Goal: Feedback & Contribution: Submit feedback/report problem

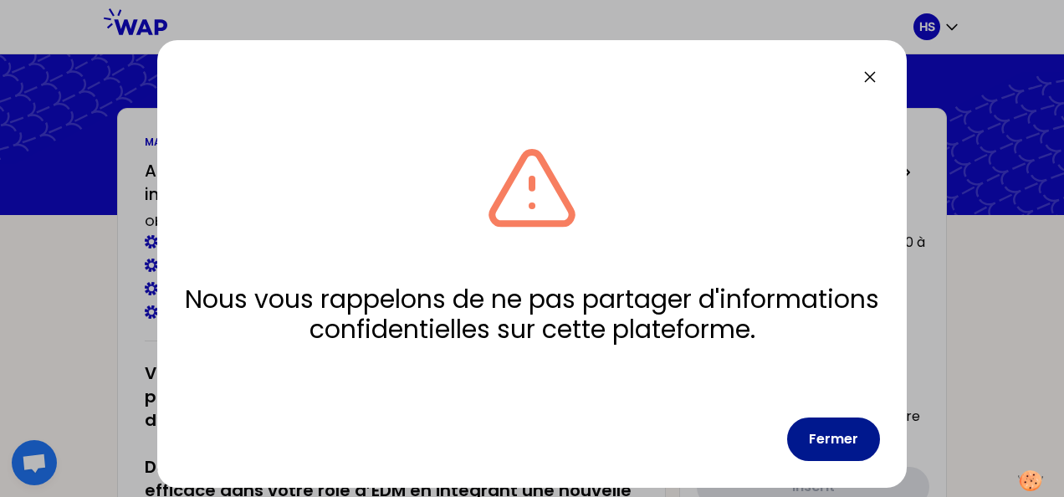
click at [834, 431] on button "Fermer" at bounding box center [833, 438] width 93 height 43
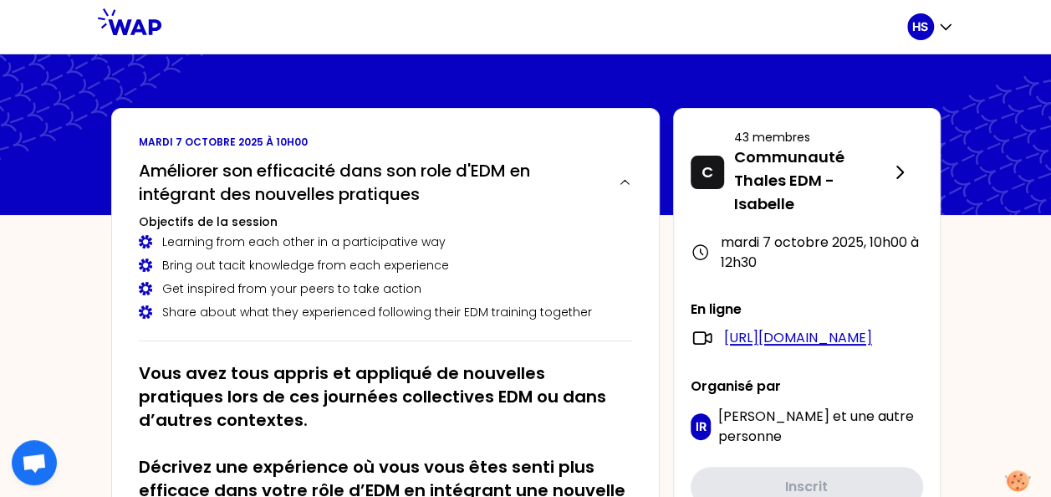
click at [814, 341] on link "[URL][DOMAIN_NAME]" at bounding box center [798, 338] width 148 height 20
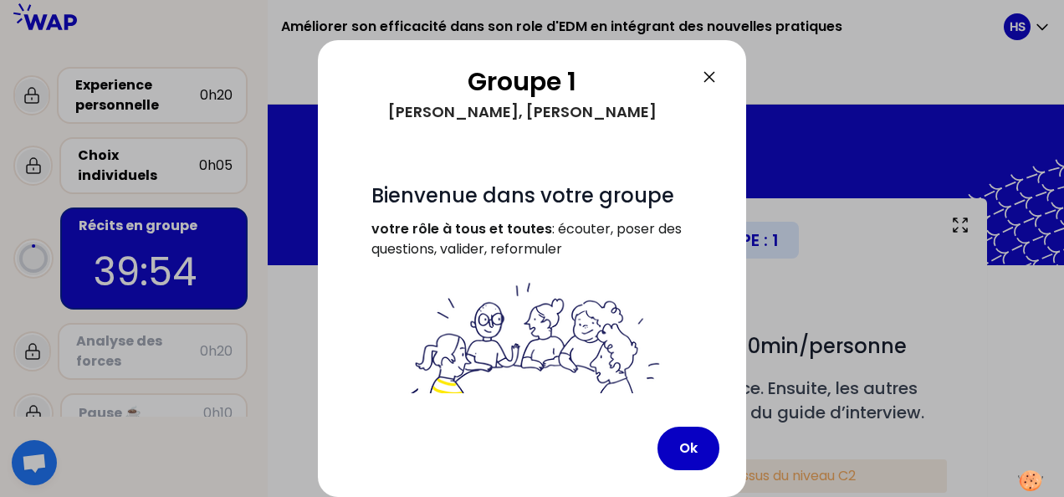
scroll to position [171, 0]
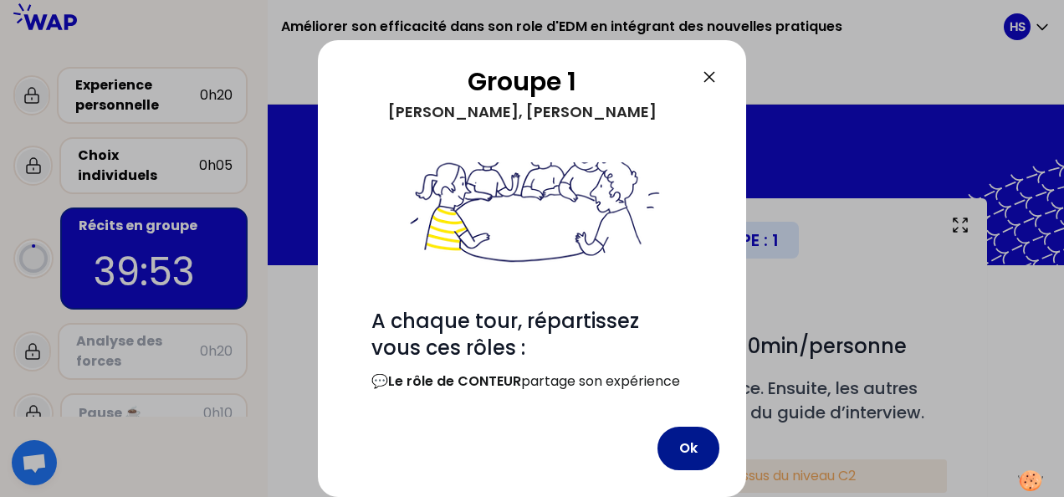
click at [684, 452] on button "Ok" at bounding box center [688, 447] width 62 height 43
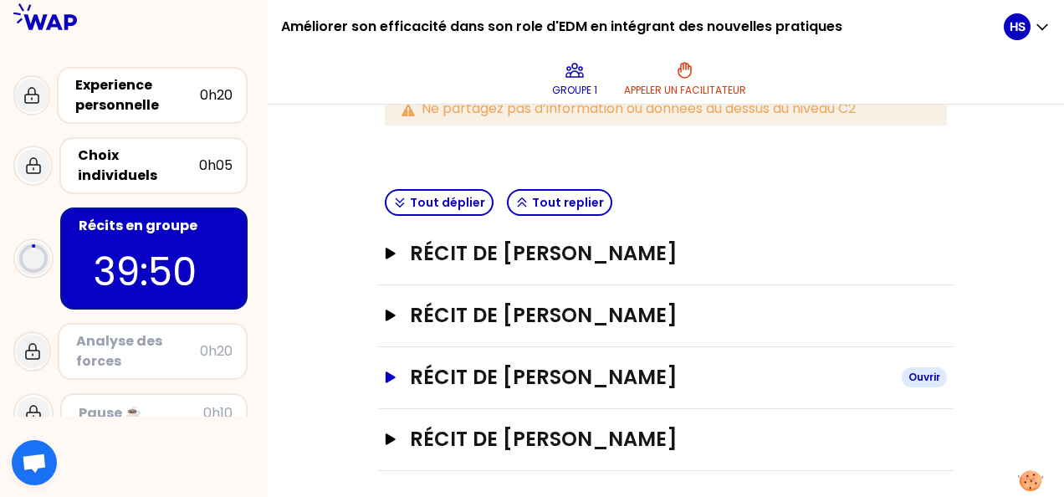
scroll to position [370, 0]
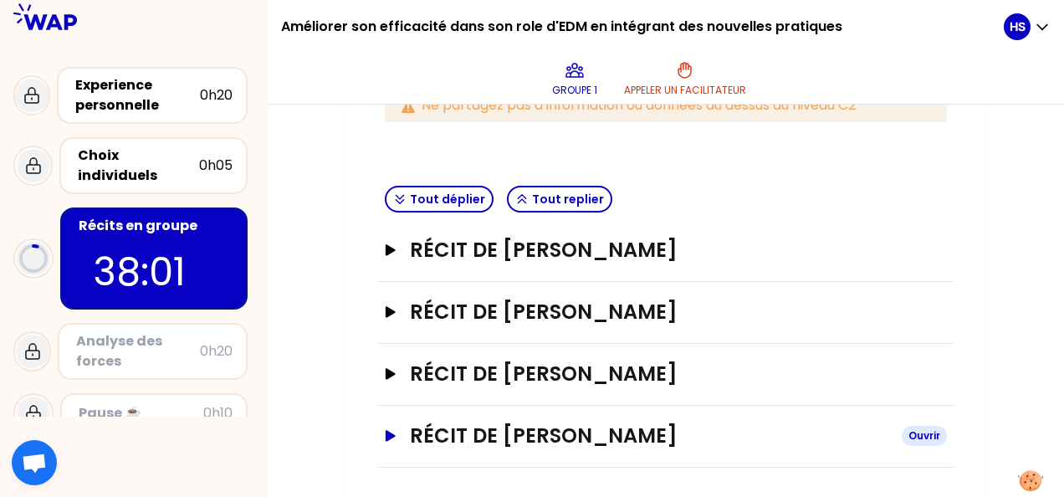
click at [388, 436] on icon "button" at bounding box center [390, 436] width 13 height 12
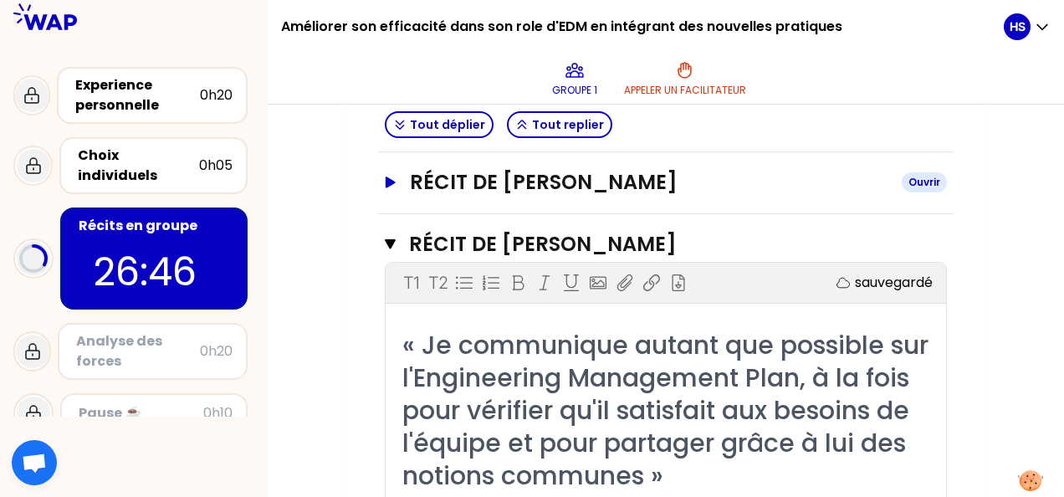
scroll to position [382, 0]
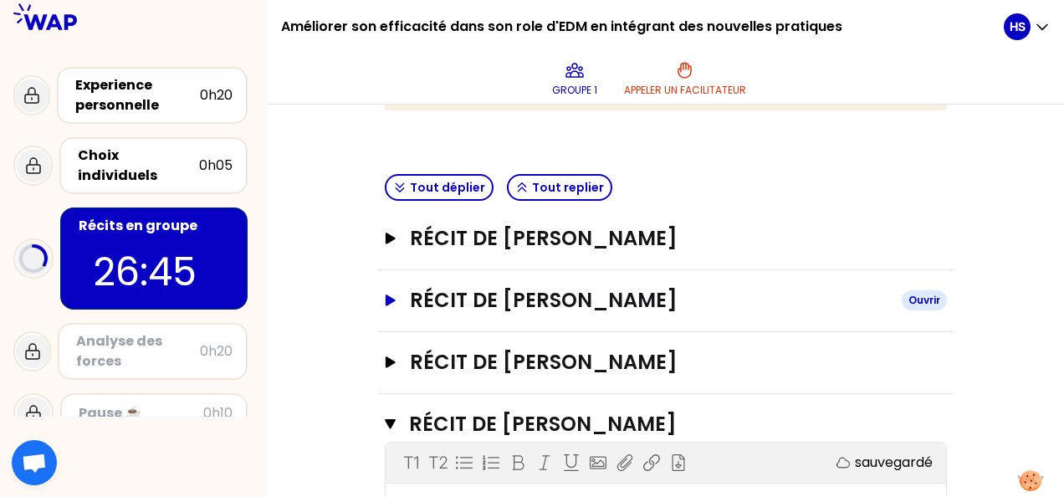
click at [391, 302] on icon "button" at bounding box center [390, 300] width 13 height 12
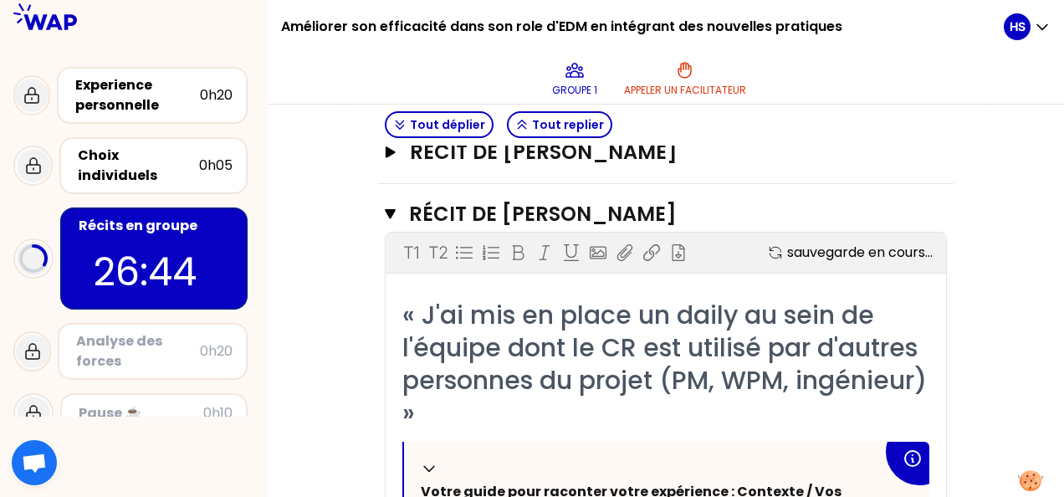
scroll to position [633, 0]
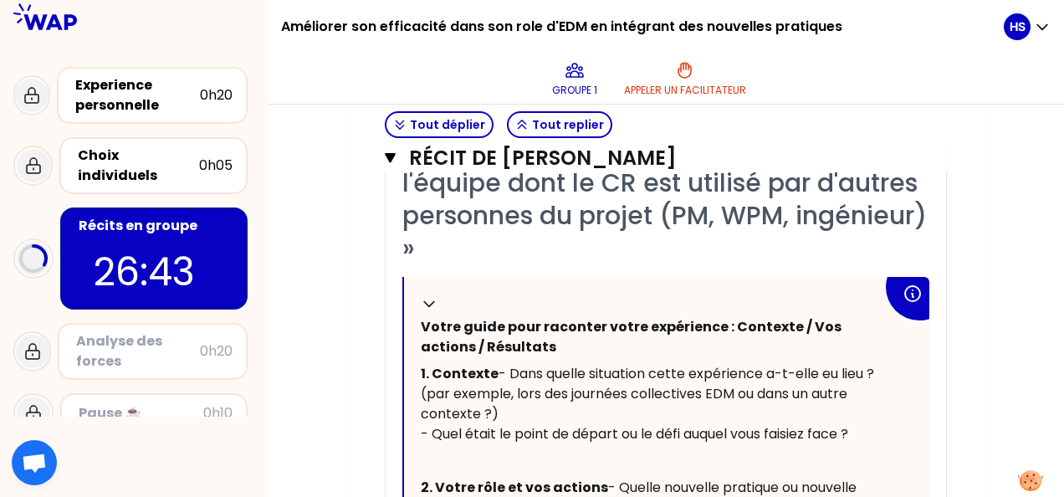
click at [485, 393] on span "- Dans quelle situation cette expérience a-t-elle eu lieu ? (par exemple, lors …" at bounding box center [649, 403] width 457 height 79
drag, startPoint x: 532, startPoint y: 399, endPoint x: 438, endPoint y: 391, distance: 93.9
click at [438, 391] on p "1. Contexte - Dans quelle situation cette expérience a-t-elle eu lieu ? (par ex…" at bounding box center [652, 403] width 462 height 87
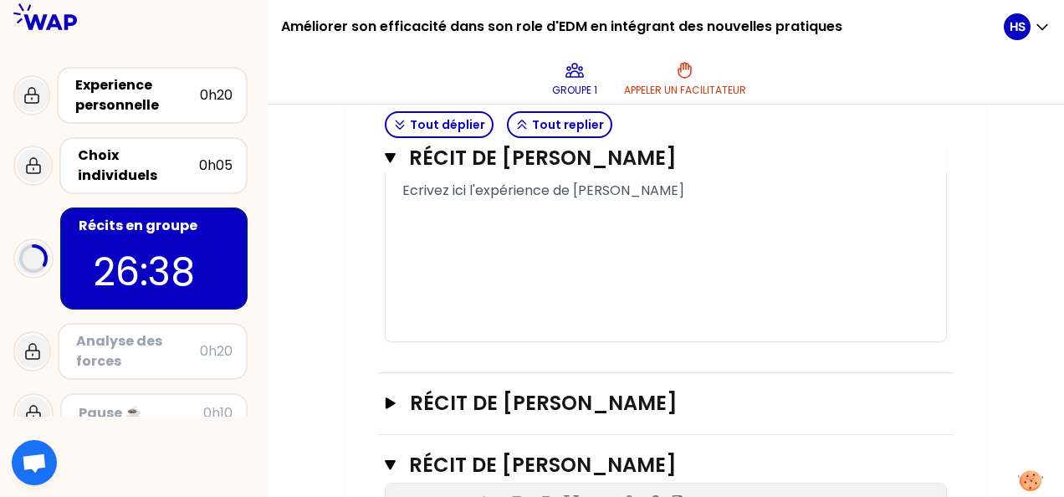
scroll to position [1135, 0]
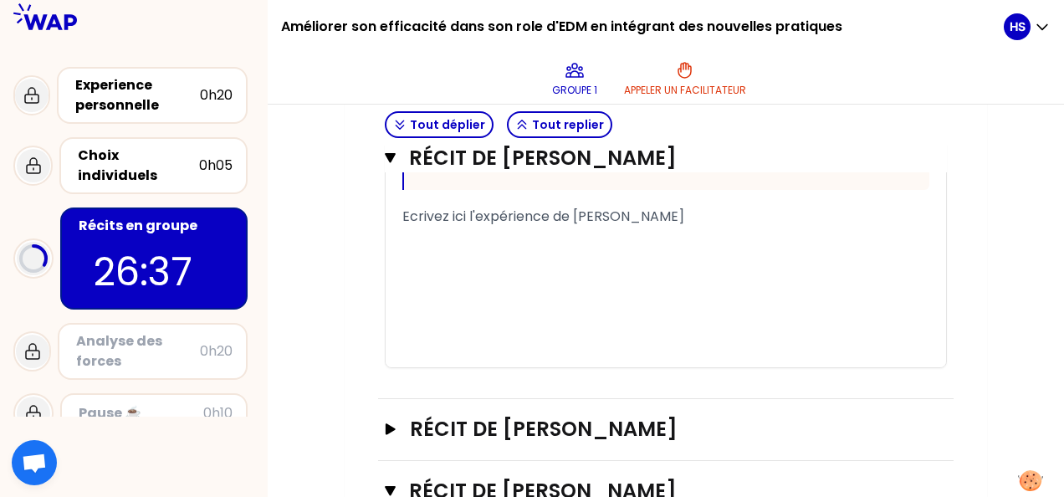
click at [503, 247] on div "﻿" at bounding box center [665, 237] width 527 height 20
click at [441, 226] on span "Ecrivez ici l'expérience de [PERSON_NAME]" at bounding box center [543, 216] width 282 height 19
click at [448, 267] on div "﻿" at bounding box center [665, 257] width 527 height 20
click at [489, 226] on span "Ecrivez ici l'expérience de [PERSON_NAME]" at bounding box center [543, 216] width 282 height 19
click at [483, 267] on div "﻿" at bounding box center [665, 257] width 527 height 20
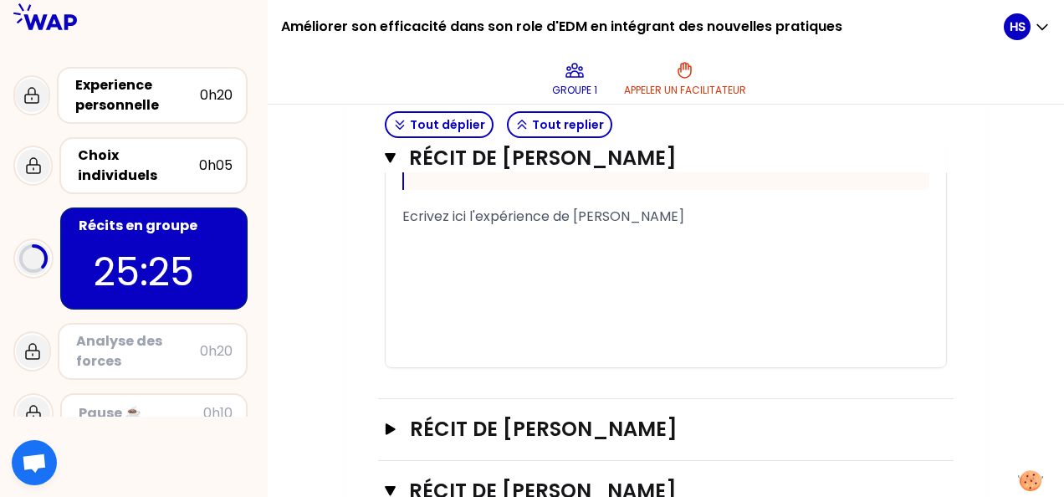
click at [494, 267] on div "﻿" at bounding box center [665, 257] width 527 height 20
click at [487, 247] on div "﻿" at bounding box center [665, 237] width 527 height 20
click at [472, 267] on div "﻿" at bounding box center [665, 257] width 527 height 20
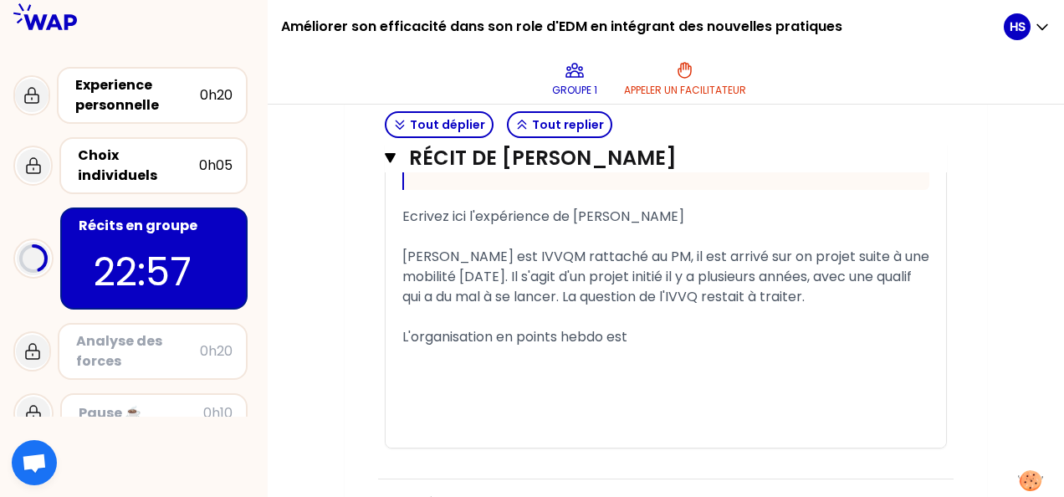
click at [399, 418] on div "« J'ai mis en place un daily au sein de l'équipe dont le CR est utilisé par d'a…" at bounding box center [665, 39] width 560 height 815
click at [403, 346] on span "L'organisation en points hebdo est" at bounding box center [514, 336] width 225 height 19
click at [786, 347] on div "[PERSON_NAME] a transformé l'organisation en points hebdo est" at bounding box center [665, 337] width 527 height 20
click at [763, 346] on span "[PERSON_NAME] a transformé l'organisation en points hebdo est" at bounding box center [616, 336] width 428 height 19
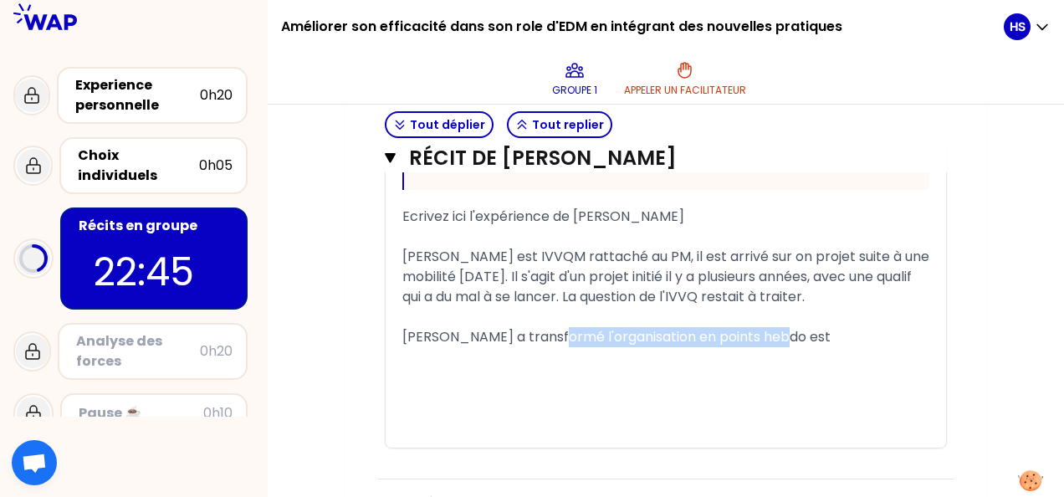
drag, startPoint x: 783, startPoint y: 412, endPoint x: 549, endPoint y: 416, distance: 234.1
click at [549, 347] on div "[PERSON_NAME] a transformé l'organisation en points hebdo est" at bounding box center [665, 337] width 527 height 20
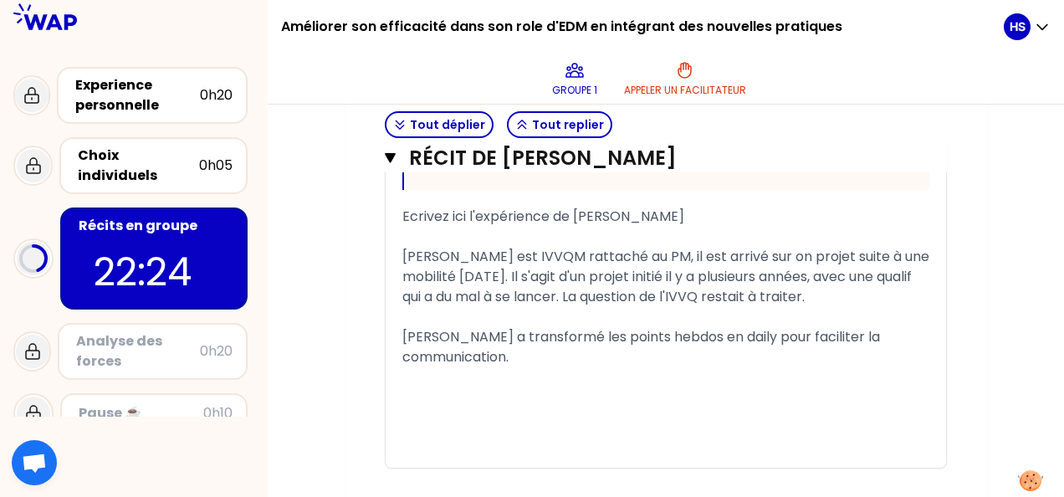
drag, startPoint x: 798, startPoint y: 370, endPoint x: 809, endPoint y: 370, distance: 11.7
click at [800, 307] on div "[PERSON_NAME] est IVVQM rattaché au PM, il est arrivé sur on projet suite à une…" at bounding box center [665, 277] width 527 height 60
click at [608, 367] on div "[PERSON_NAME] a transformé les points hebdos en daily pour faciliter la communi…" at bounding box center [665, 347] width 527 height 40
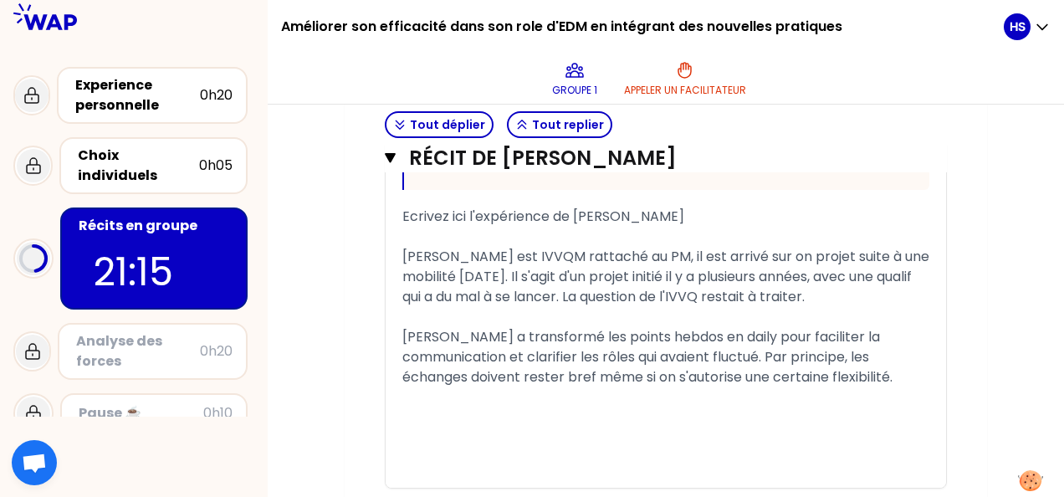
scroll to position [1218, 0]
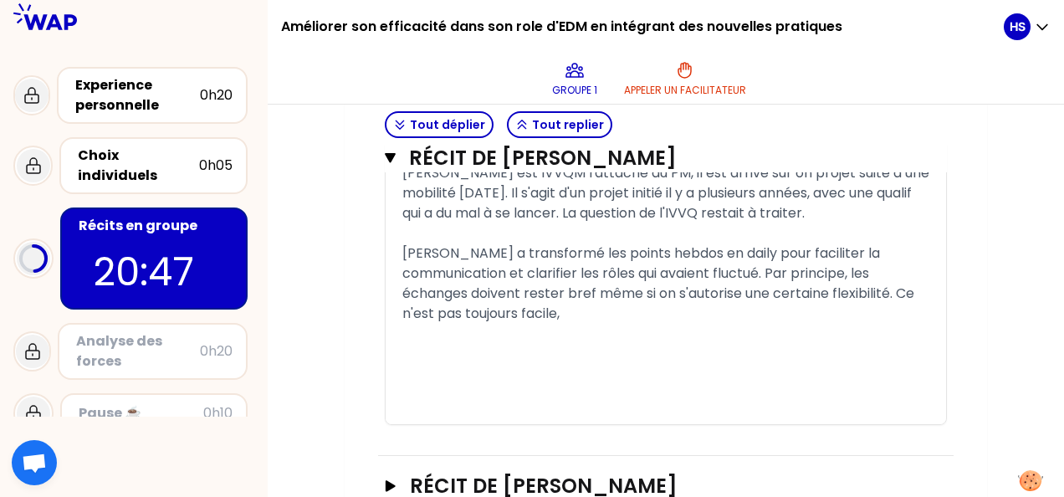
click at [595, 323] on span "[PERSON_NAME] a transformé les points hebdos en daily pour faciliter la communi…" at bounding box center [659, 282] width 515 height 79
click at [620, 324] on div "[PERSON_NAME] a transformé les points hebdos en daily pour faciliter la communi…" at bounding box center [665, 283] width 527 height 80
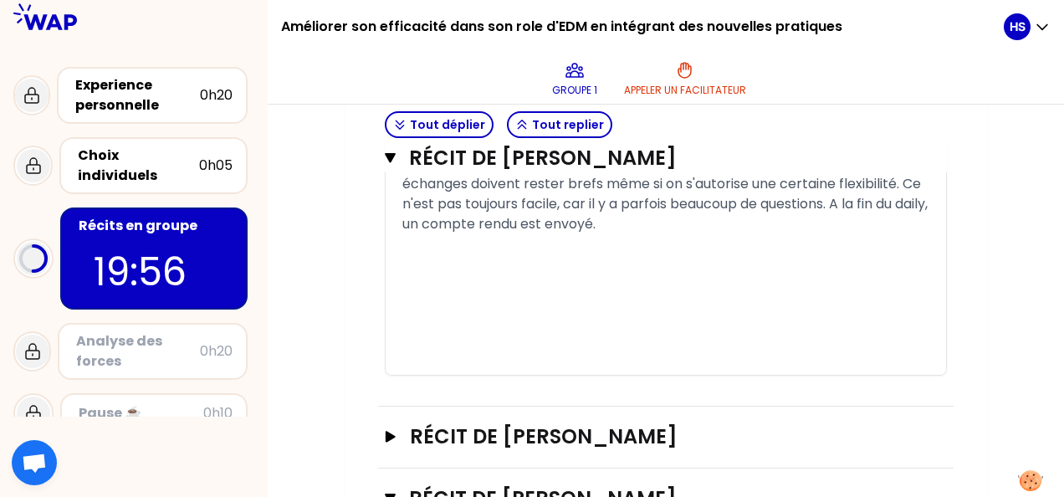
scroll to position [1302, 0]
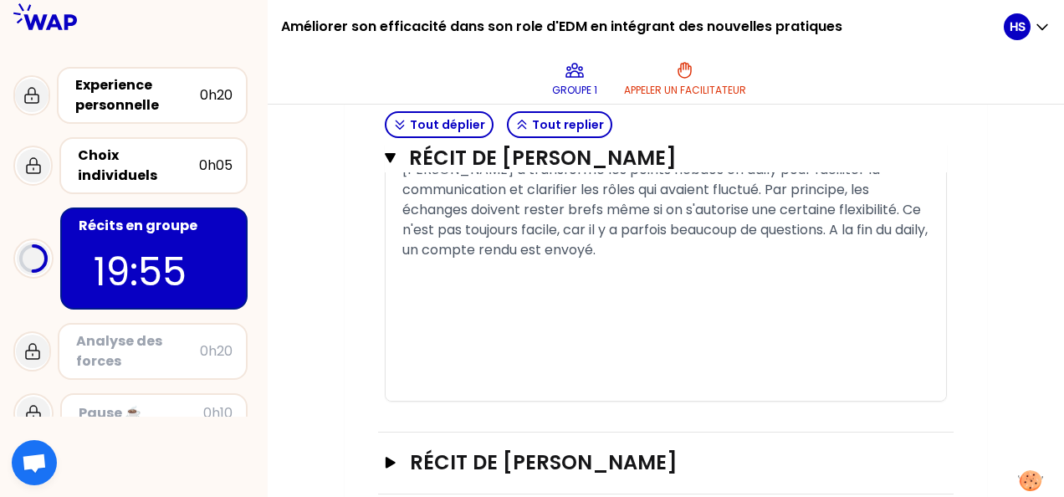
click at [481, 300] on div "﻿" at bounding box center [665, 290] width 527 height 20
click at [528, 300] on div "﻿" at bounding box center [665, 290] width 527 height 20
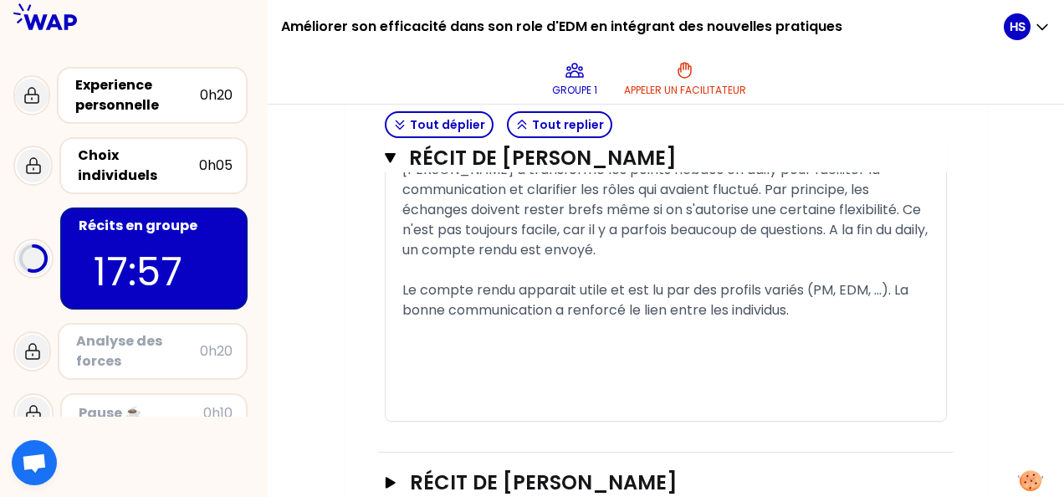
click at [775, 260] on div "[PERSON_NAME] a transformé les points hebdos en daily pour faciliter la communi…" at bounding box center [665, 210] width 527 height 100
click at [687, 260] on div "[PERSON_NAME] a transformé les points hebdos en daily pour faciliter la communi…" at bounding box center [665, 210] width 527 height 100
click at [834, 340] on div "﻿" at bounding box center [665, 330] width 527 height 20
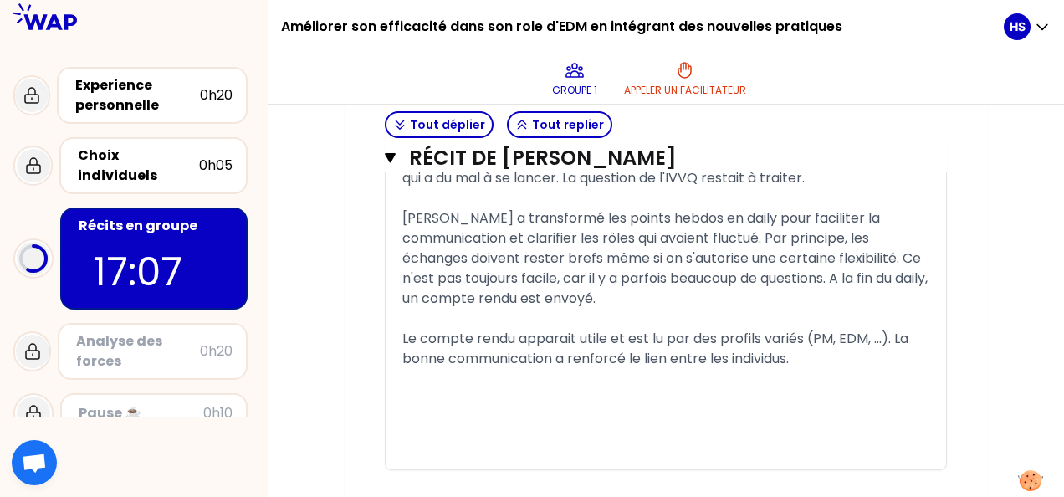
scroll to position [1218, 0]
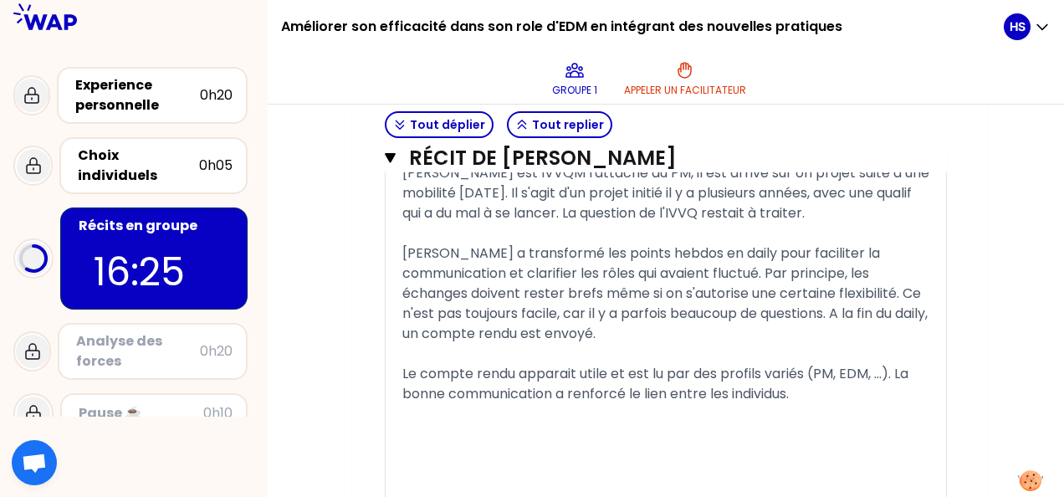
click at [344, 370] on div "Mon numéro de groupe : 1 Objectifs # Racontez votre vécu à tour de rôle 10min/p…" at bounding box center [665, 262] width 642 height 2565
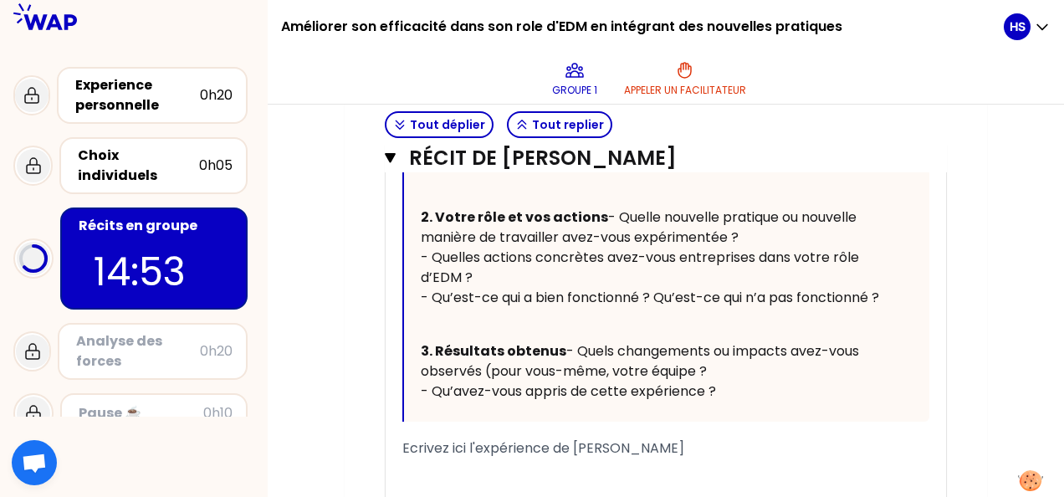
scroll to position [2087, 0]
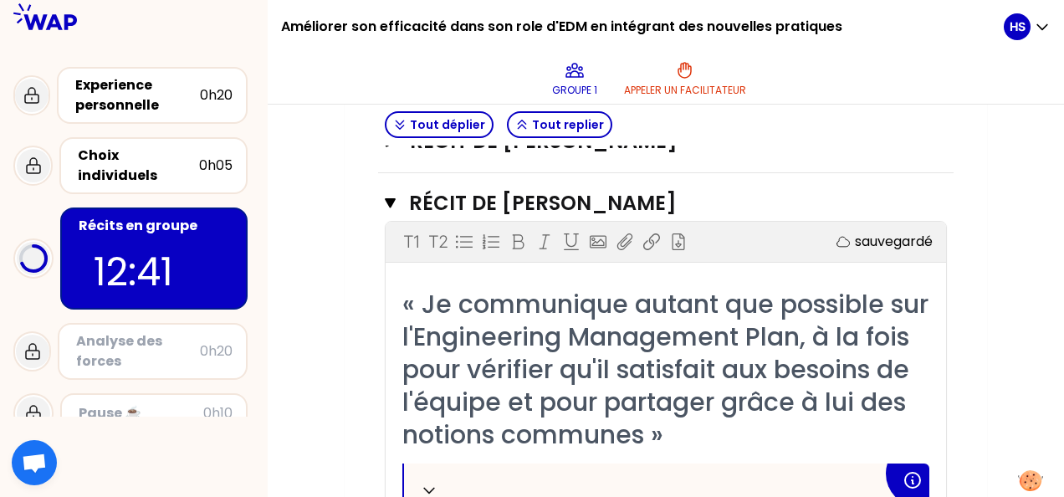
scroll to position [1669, 0]
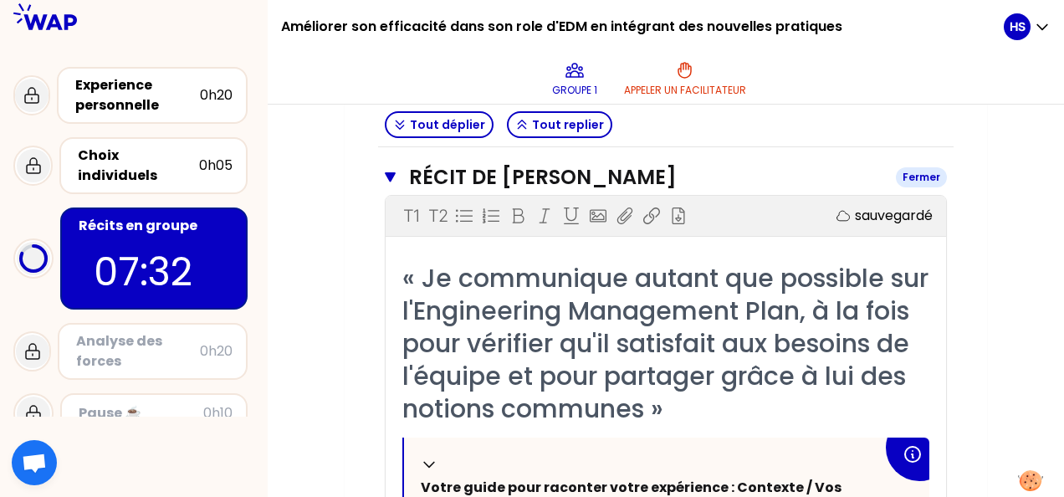
click at [391, 184] on icon "button" at bounding box center [390, 177] width 11 height 13
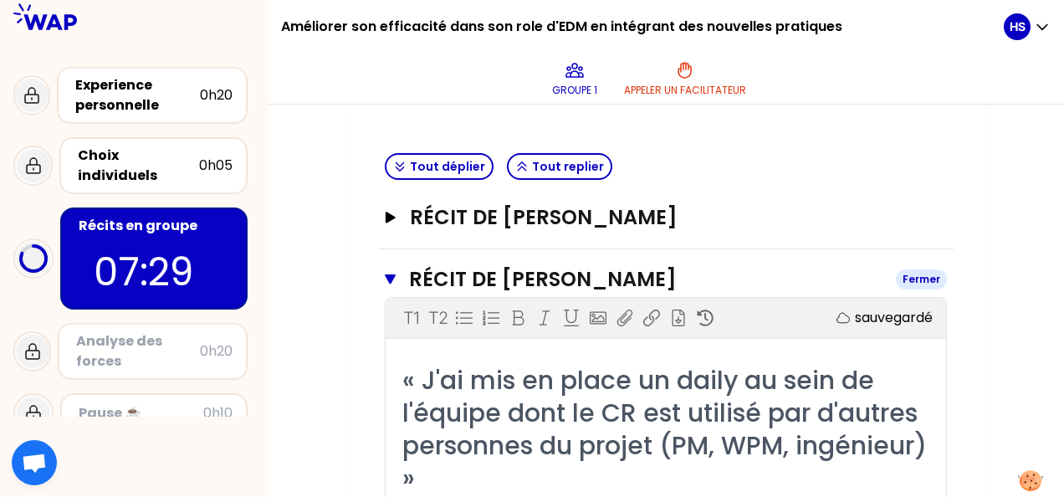
click at [391, 275] on icon "button" at bounding box center [390, 279] width 11 height 10
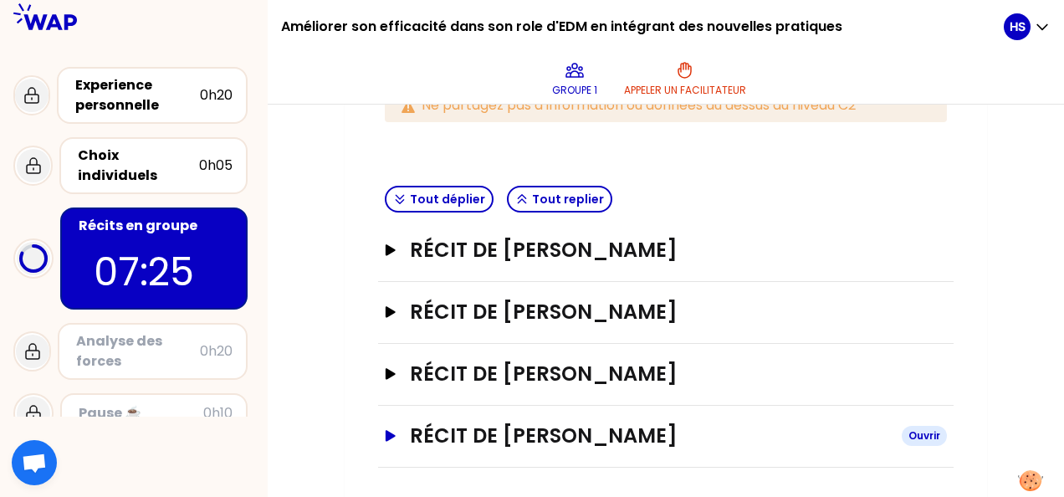
click at [436, 426] on h3 "Récit de [PERSON_NAME]" at bounding box center [649, 435] width 478 height 27
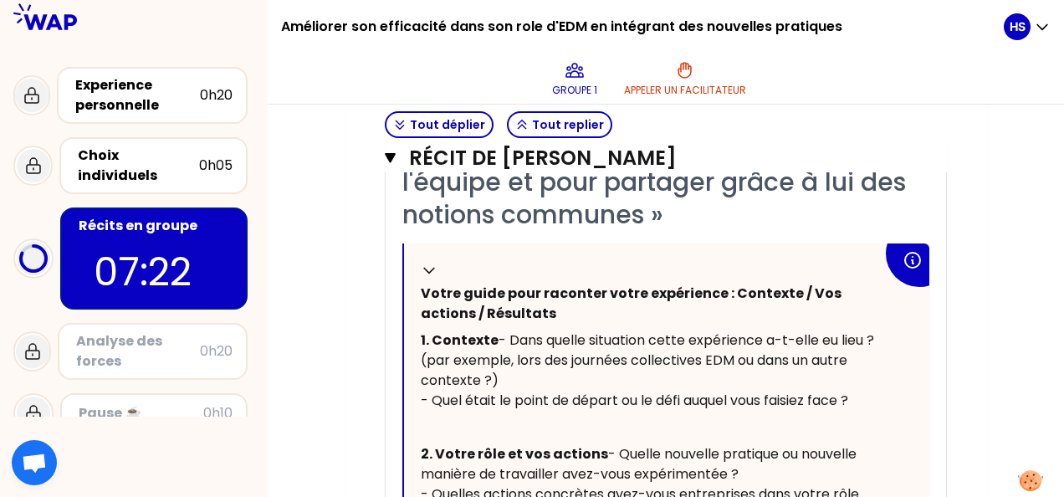
scroll to position [705, 0]
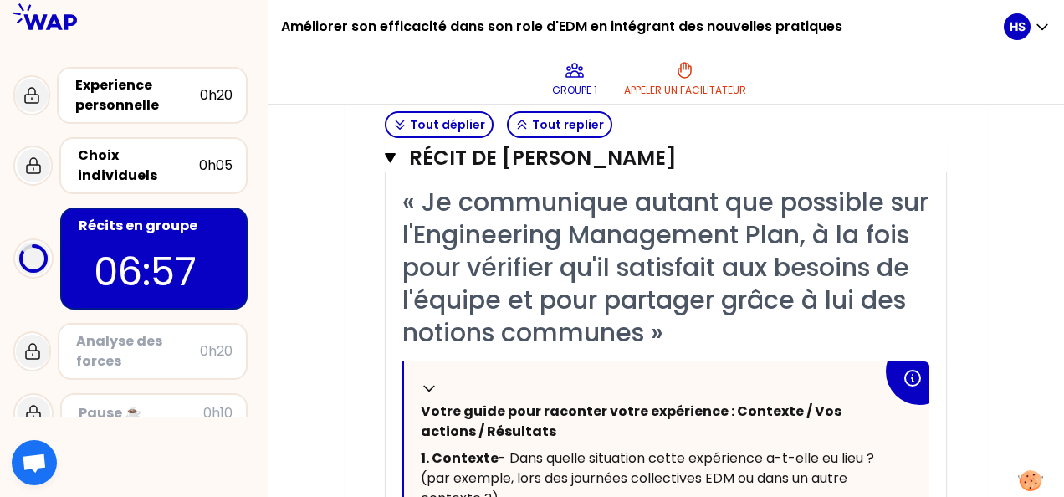
click at [961, 332] on div "Mon numéro de groupe : 1 Objectifs # Racontez votre vécu à tour de rôle 10min/p…" at bounding box center [665, 275] width 642 height 1565
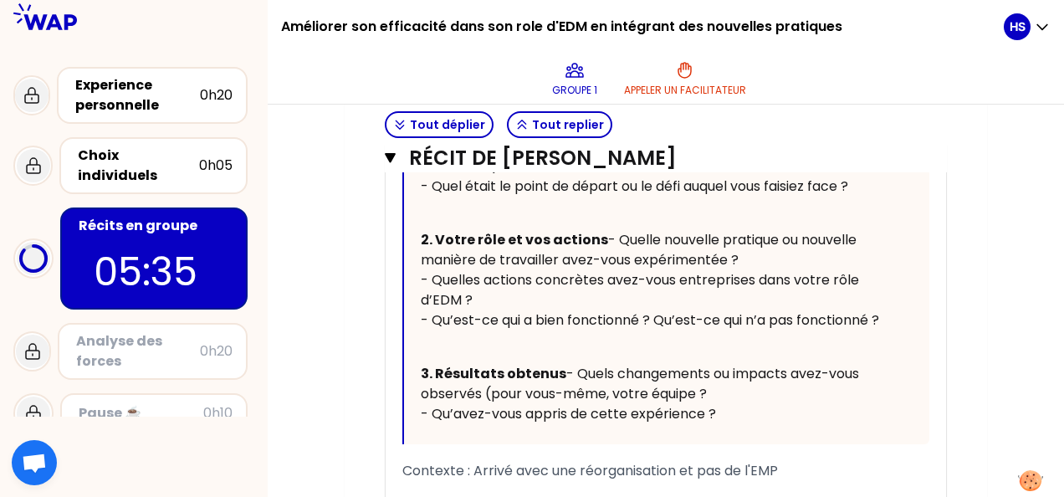
scroll to position [1039, 0]
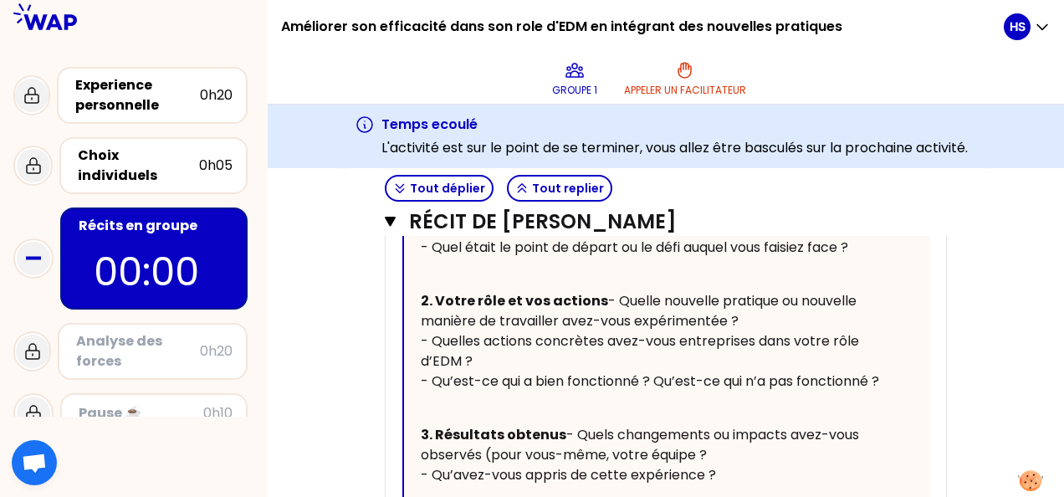
click at [1016, 362] on div "Mon numéro de groupe : 1 Objectifs # Racontez votre vécu à tour de rôle 10min/p…" at bounding box center [666, 75] width 796 height 1706
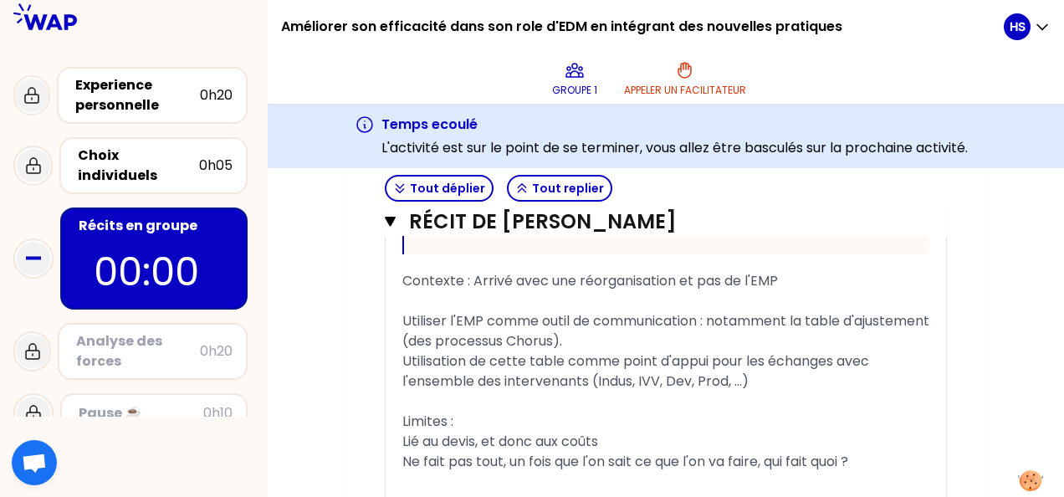
scroll to position [1374, 0]
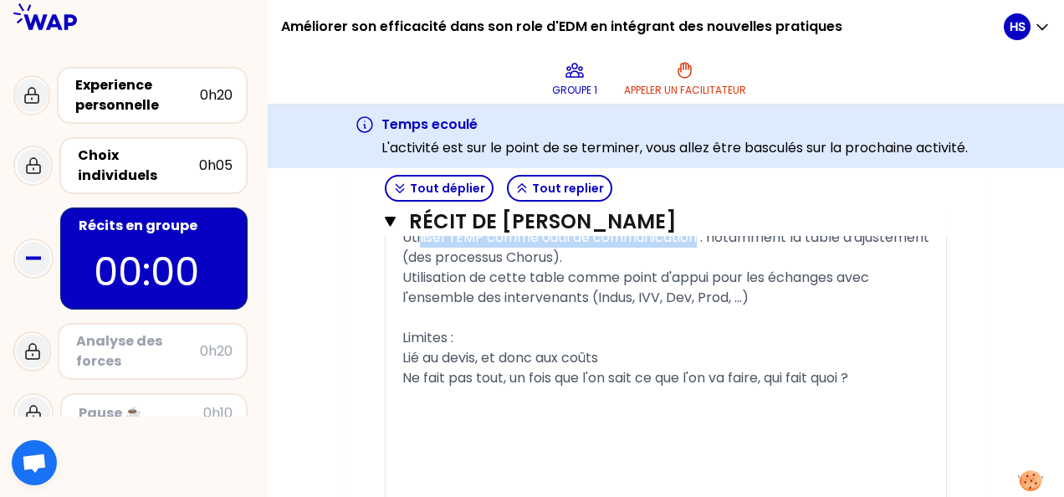
drag, startPoint x: 701, startPoint y: 311, endPoint x: 418, endPoint y: 317, distance: 282.7
click at [418, 267] on span "Utiliser l'EMP comme outil de communication : notamment la table d'ajustement (…" at bounding box center [667, 246] width 530 height 39
click at [733, 268] on div "Utiliser l'EMP comme outil de communication : notamment la table d'ajustement (…" at bounding box center [665, 247] width 527 height 40
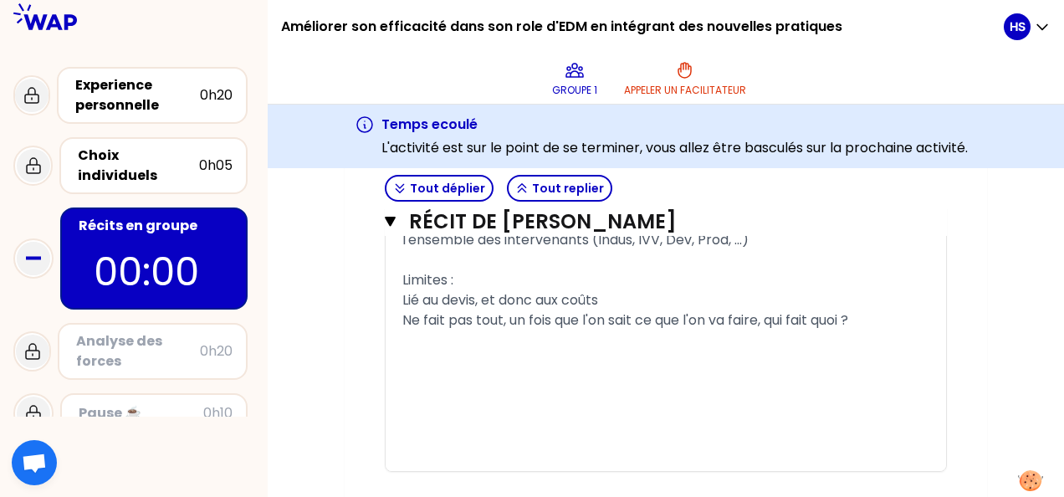
scroll to position [1457, 0]
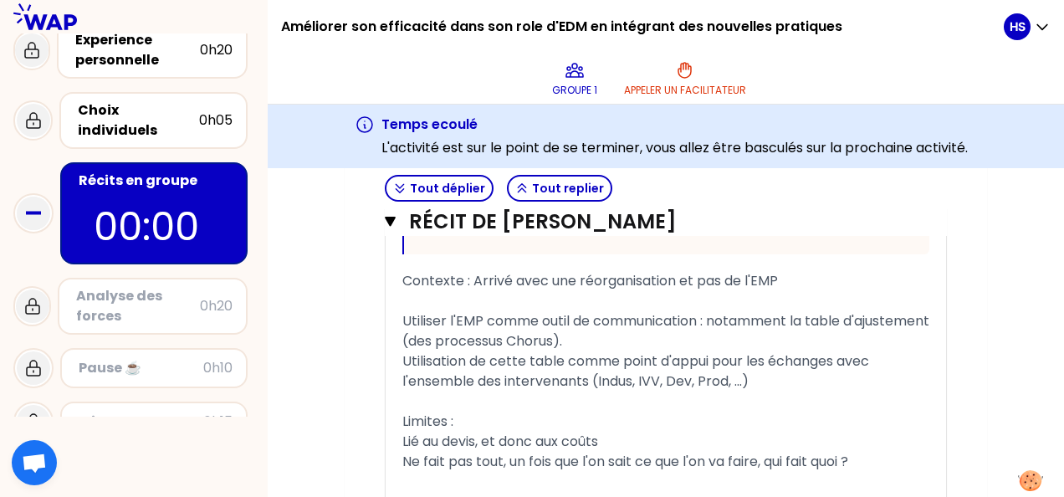
scroll to position [84, 0]
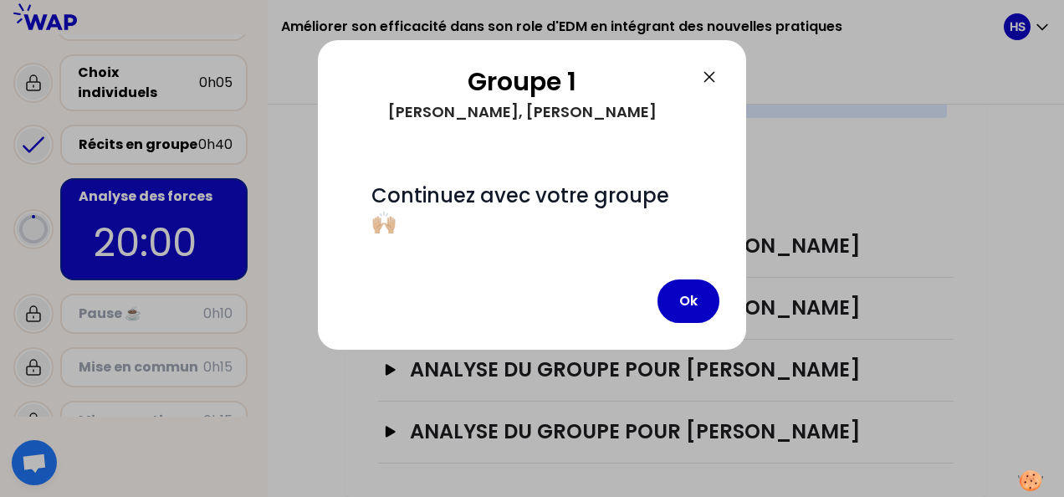
scroll to position [462, 0]
click at [694, 308] on button "Ok" at bounding box center [688, 300] width 62 height 43
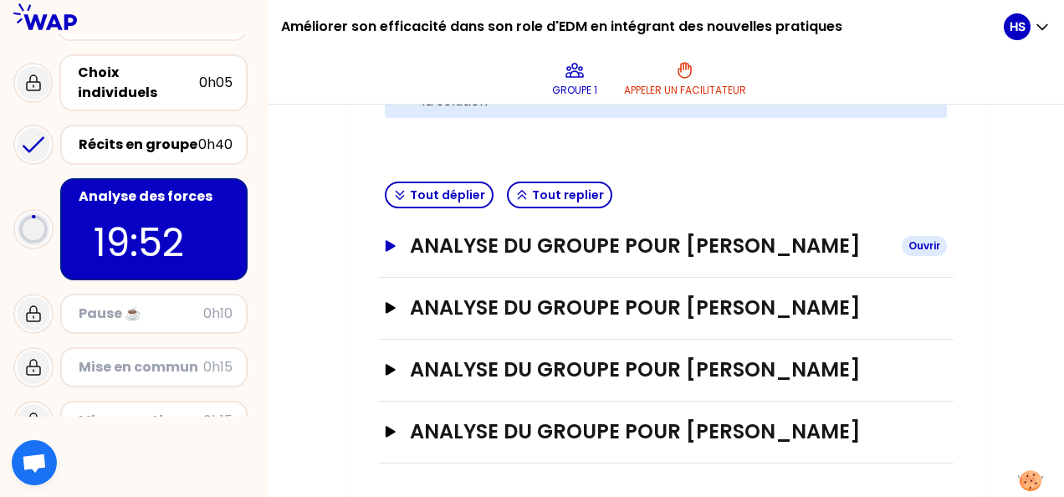
click at [399, 244] on button "Analyse du groupe pour [PERSON_NAME]" at bounding box center [666, 245] width 562 height 27
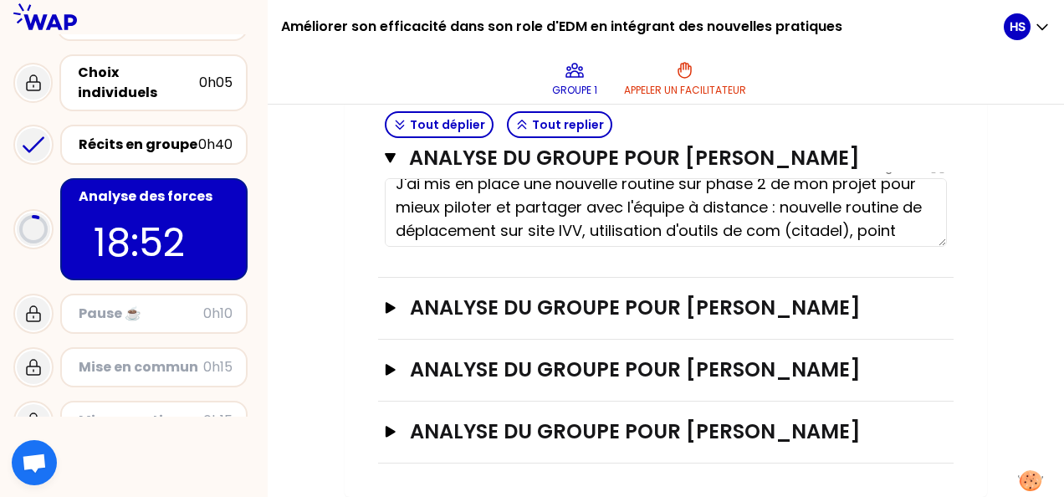
scroll to position [0, 0]
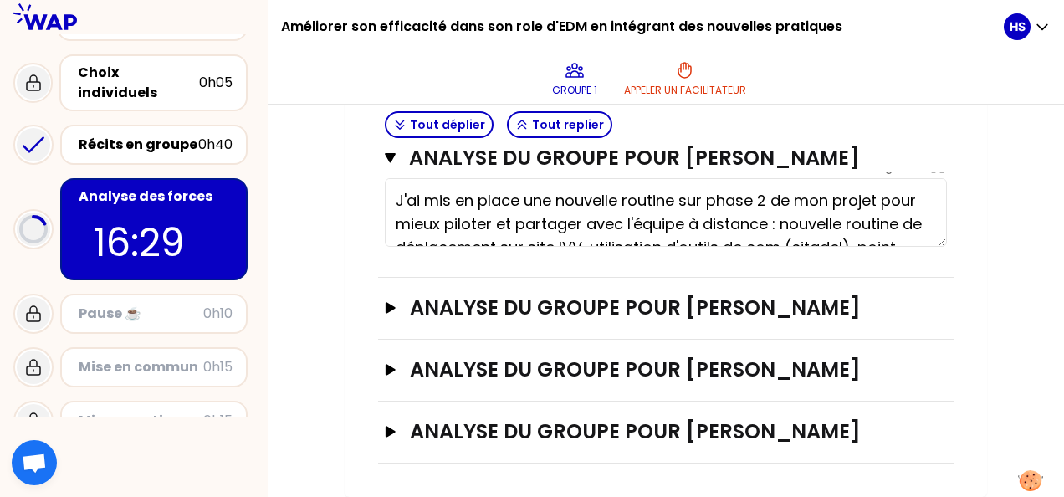
type textarea "- être proche de l'équipe (pilotage direct local) - nommer un relais sur place …"
click at [438, 321] on h3 "Analyse du groupe pour [PERSON_NAME]" at bounding box center [649, 307] width 478 height 27
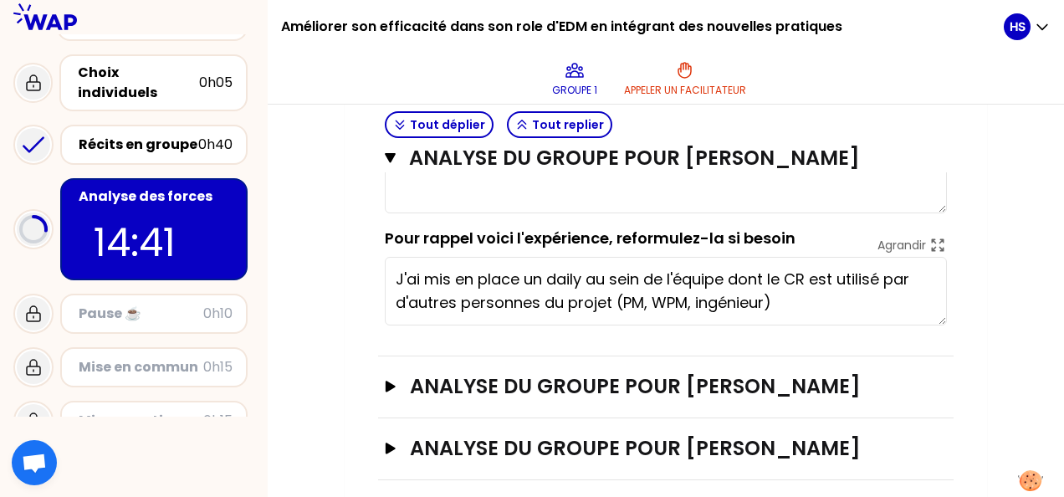
scroll to position [1002, 0]
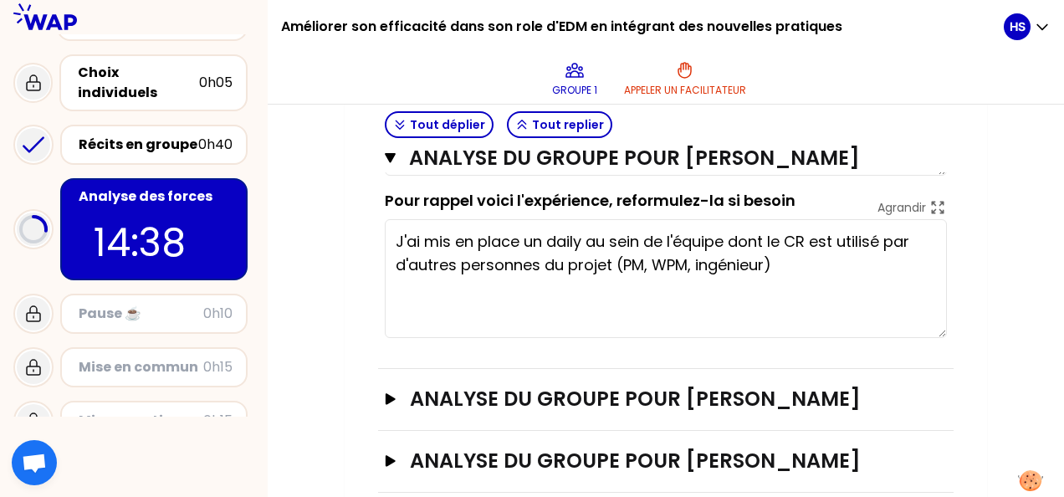
drag, startPoint x: 941, startPoint y: 304, endPoint x: 938, endPoint y: 355, distance: 51.1
click at [938, 338] on textarea "J'ai mis en place un daily au sein de l'équipe dont le CR est utilisé par d'aut…" at bounding box center [666, 278] width 562 height 119
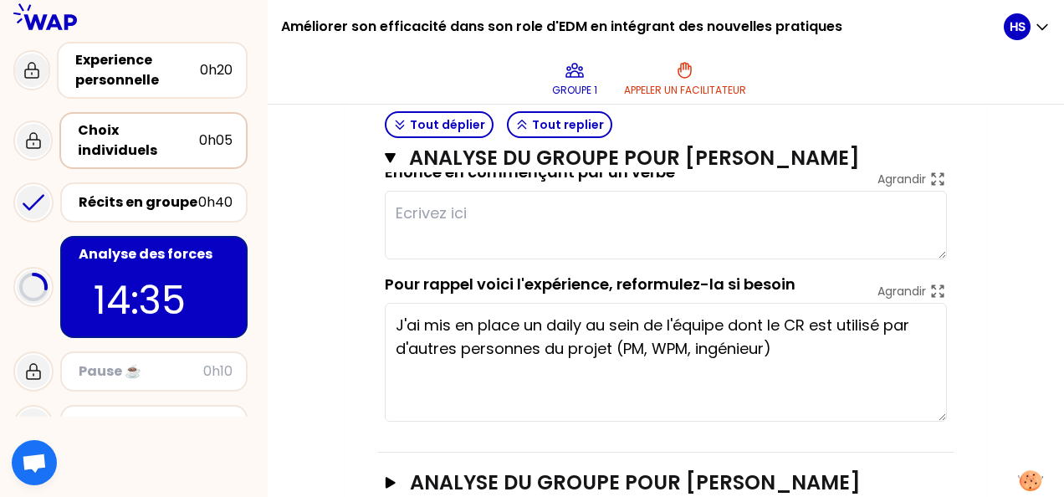
scroll to position [0, 0]
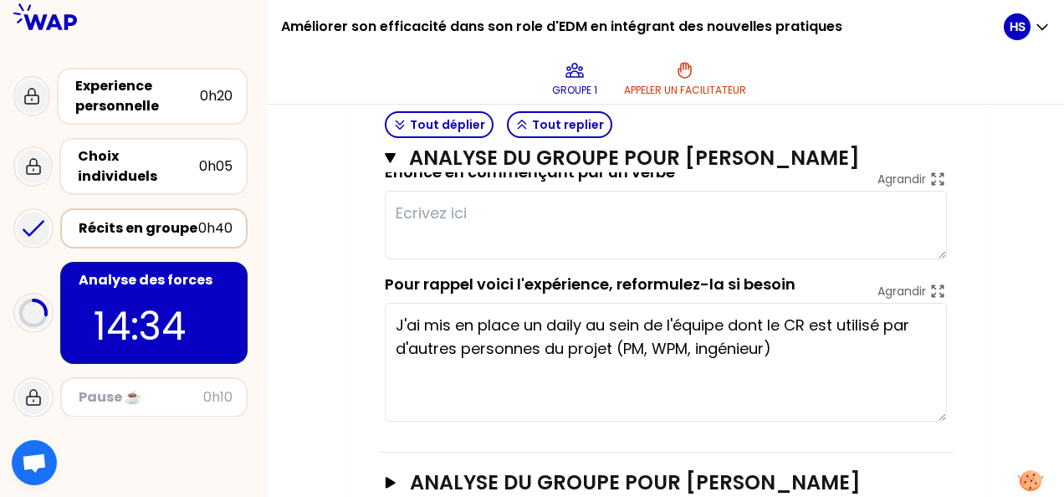
click at [145, 218] on div "Récits en groupe" at bounding box center [139, 228] width 120 height 20
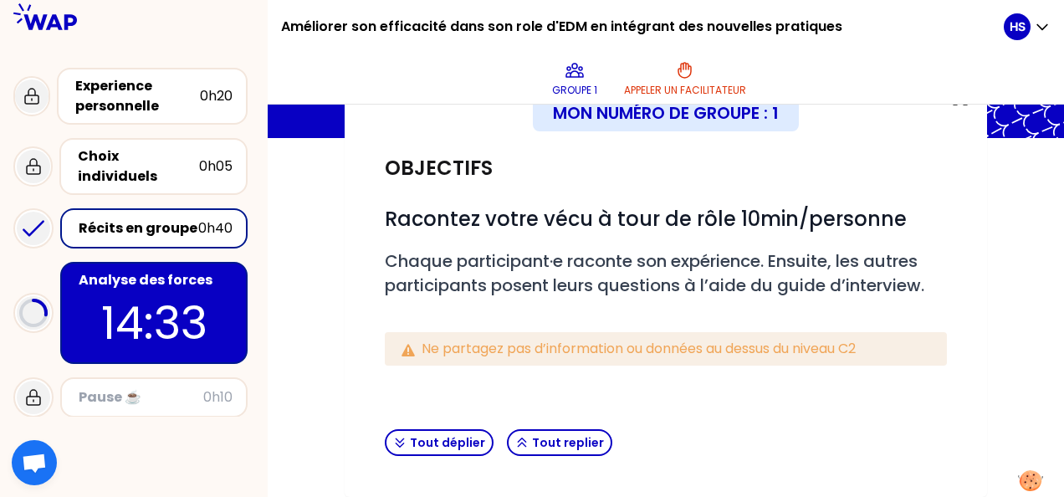
scroll to position [370, 0]
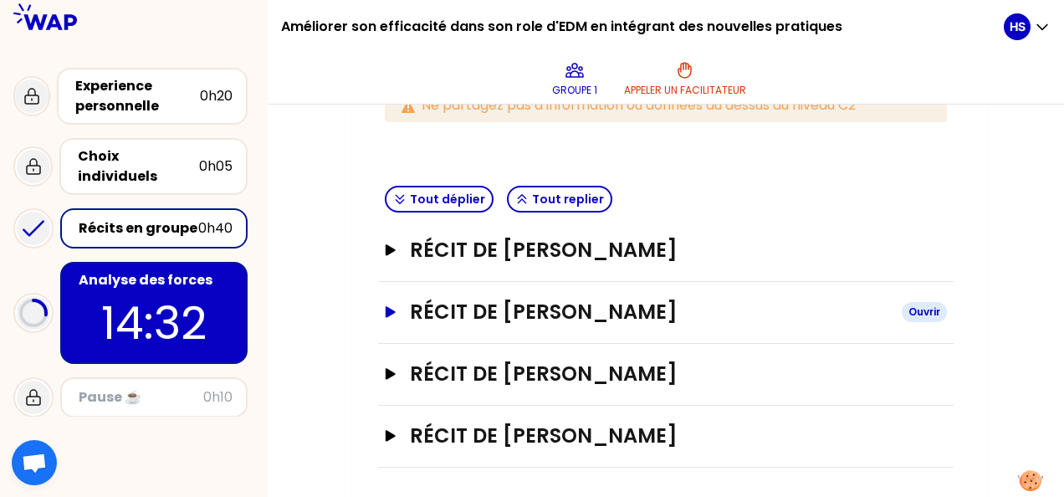
click at [384, 305] on div "Récit de [PERSON_NAME]" at bounding box center [665, 313] width 575 height 62
click at [388, 308] on icon "button" at bounding box center [390, 311] width 10 height 11
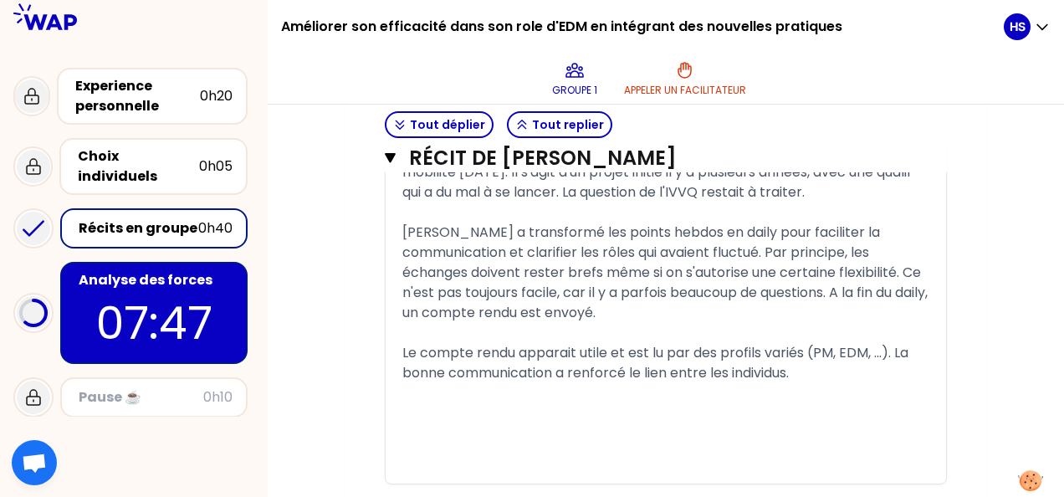
scroll to position [1490, 0]
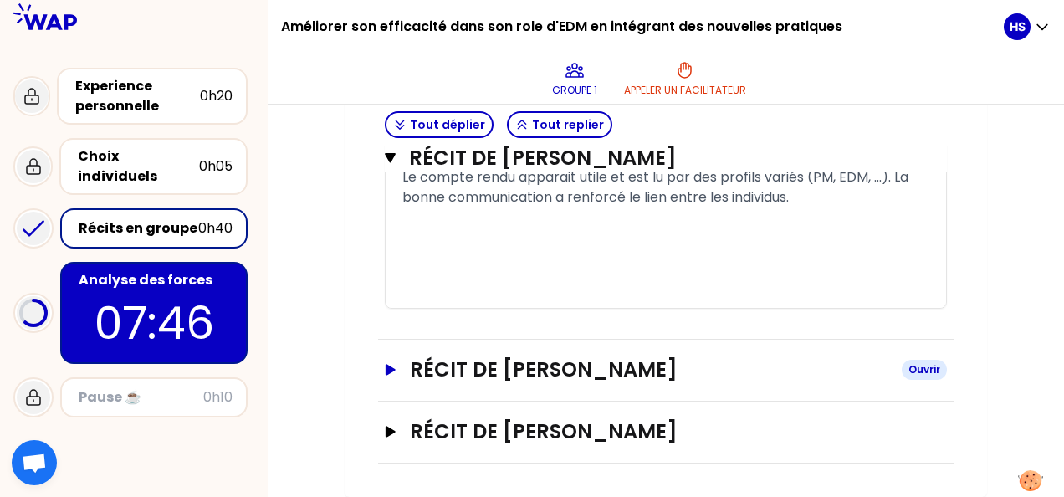
click at [398, 360] on button "Récit de [PERSON_NAME]" at bounding box center [666, 369] width 562 height 27
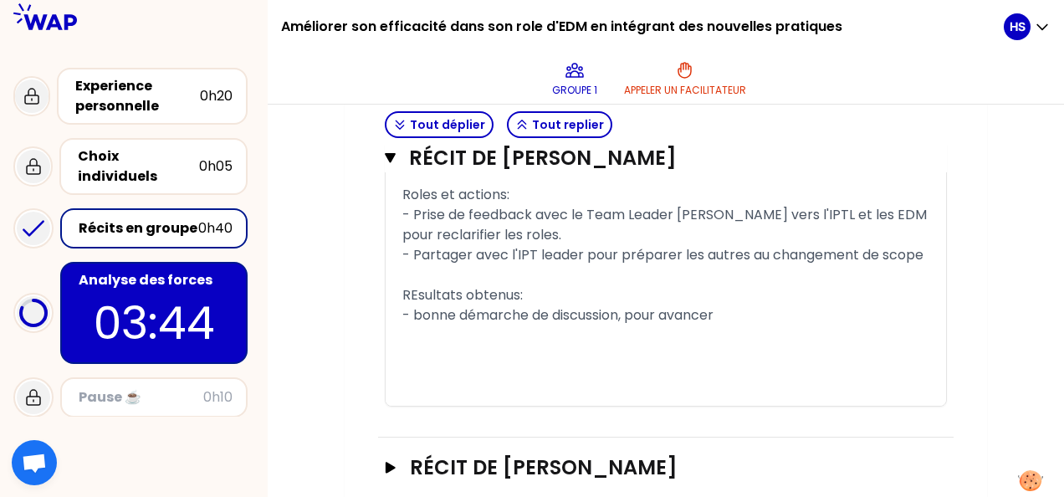
scroll to position [2702, 0]
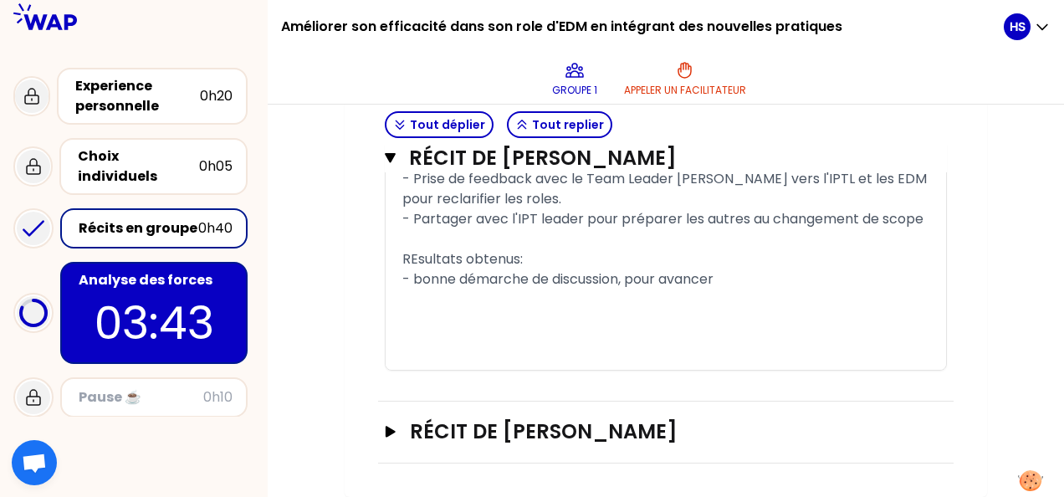
click at [147, 290] on p "03:43" at bounding box center [153, 322] width 157 height 65
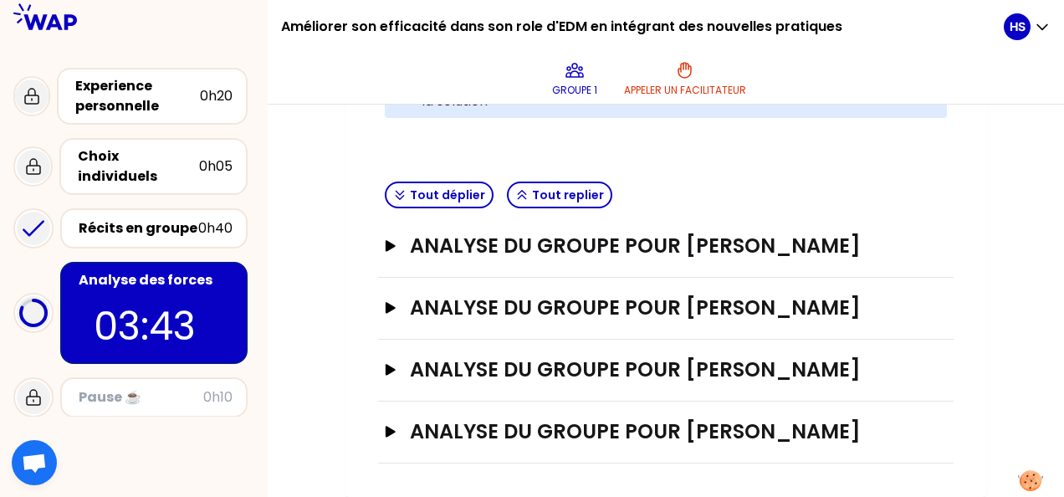
scroll to position [462, 0]
click at [517, 437] on h3 "Analyse du groupe pour [PERSON_NAME]" at bounding box center [649, 431] width 478 height 27
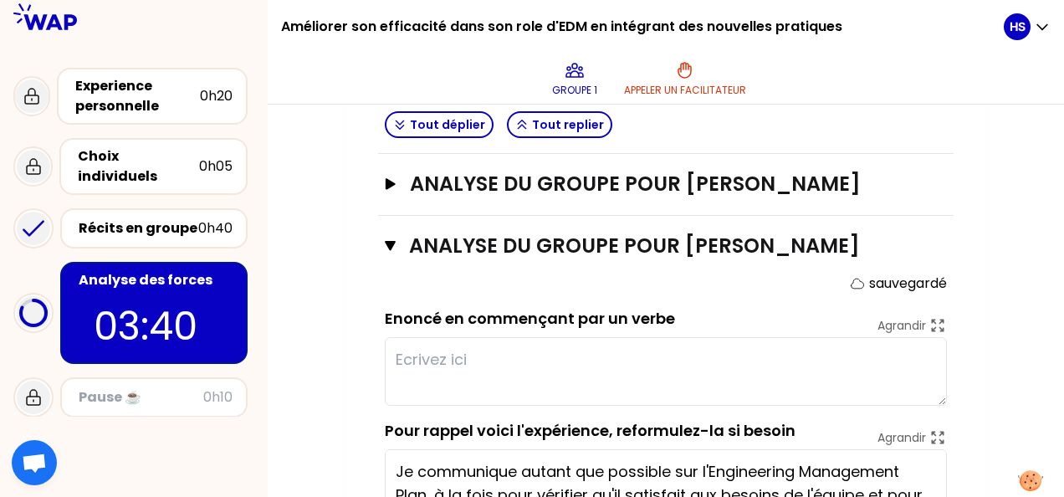
scroll to position [732, 0]
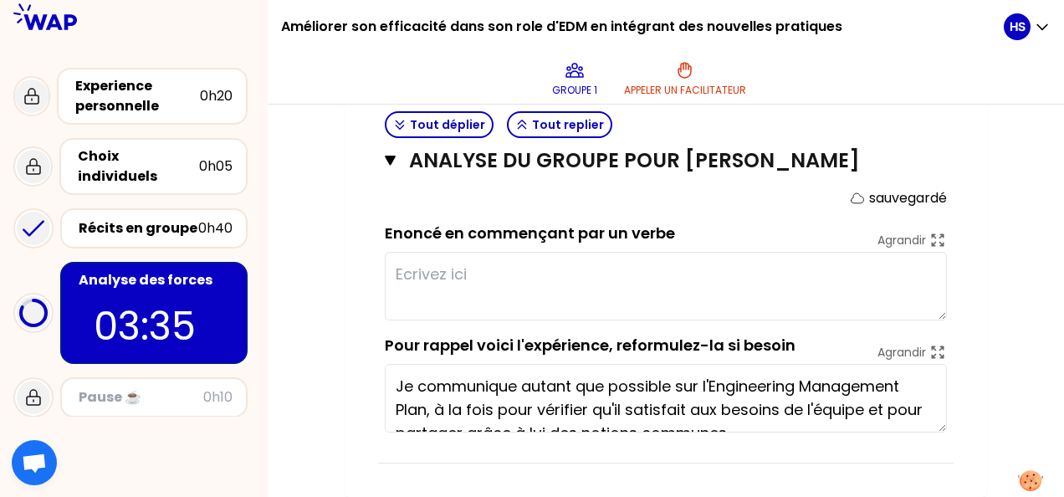
click at [615, 290] on textarea at bounding box center [666, 286] width 562 height 69
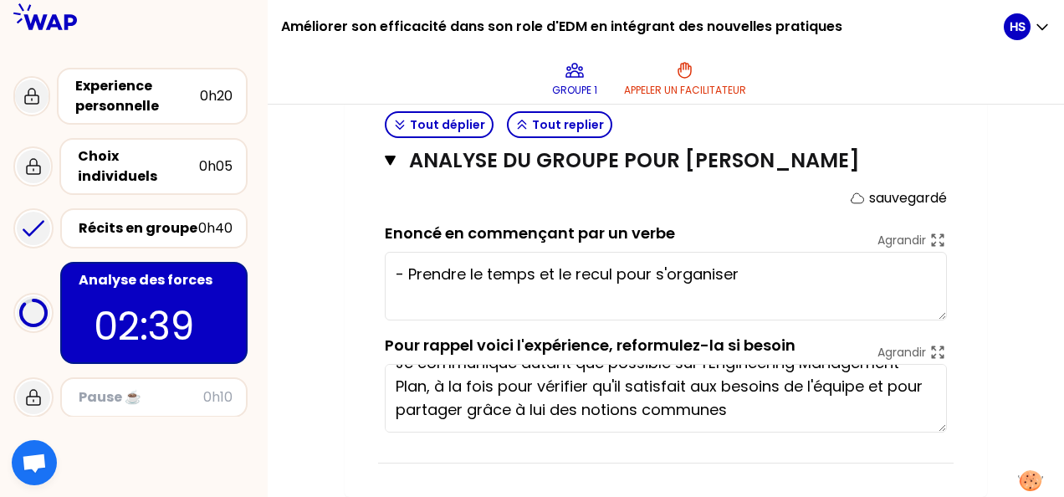
click at [778, 278] on textarea "- Prendre le temps et le recul pour s'organiser" at bounding box center [666, 286] width 562 height 69
click at [766, 272] on textarea "- Prendre le temps et le recul pour s'organiser -" at bounding box center [666, 286] width 562 height 69
click at [476, 300] on textarea "- Prendre le temps et le recul pour s'organiser en équipe -" at bounding box center [666, 286] width 562 height 69
click at [601, 299] on textarea "- Prendre le temps et le recul pour s'organiser en équipe -" at bounding box center [666, 286] width 562 height 69
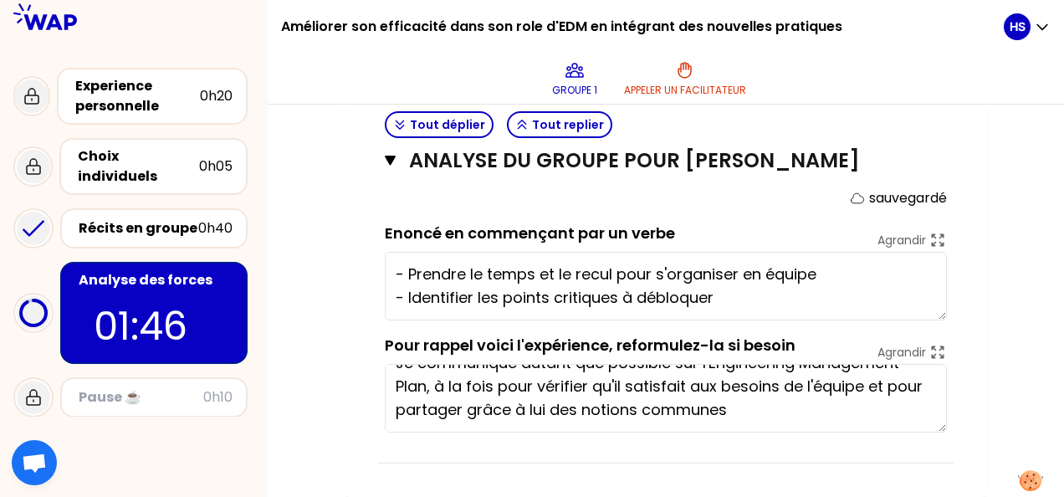
click at [764, 302] on textarea "- Prendre le temps et le recul pour s'organiser en équipe - Identifier les poin…" at bounding box center [666, 286] width 562 height 69
click at [763, 305] on textarea "- Prendre le temps et le recul pour s'organiser en équipe - Identifier les poin…" at bounding box center [666, 286] width 562 height 69
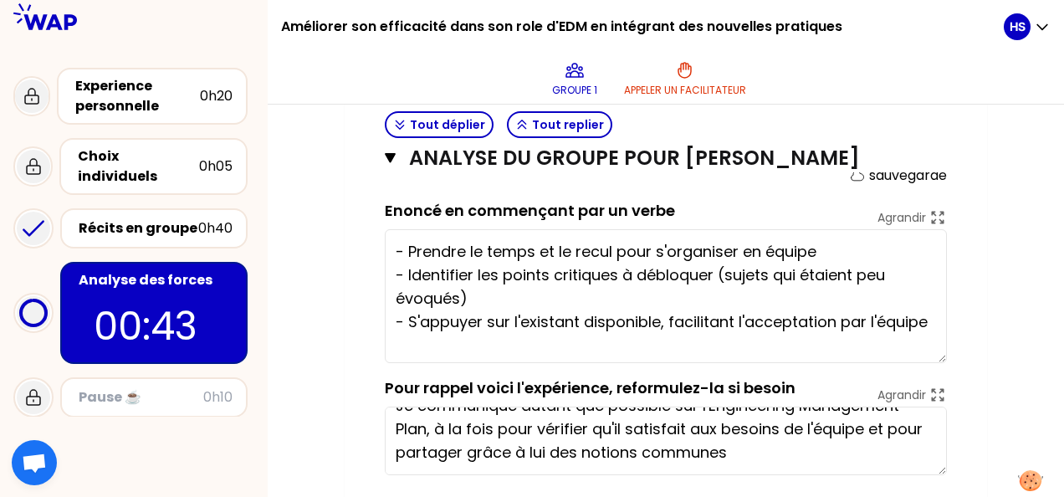
scroll to position [0, 0]
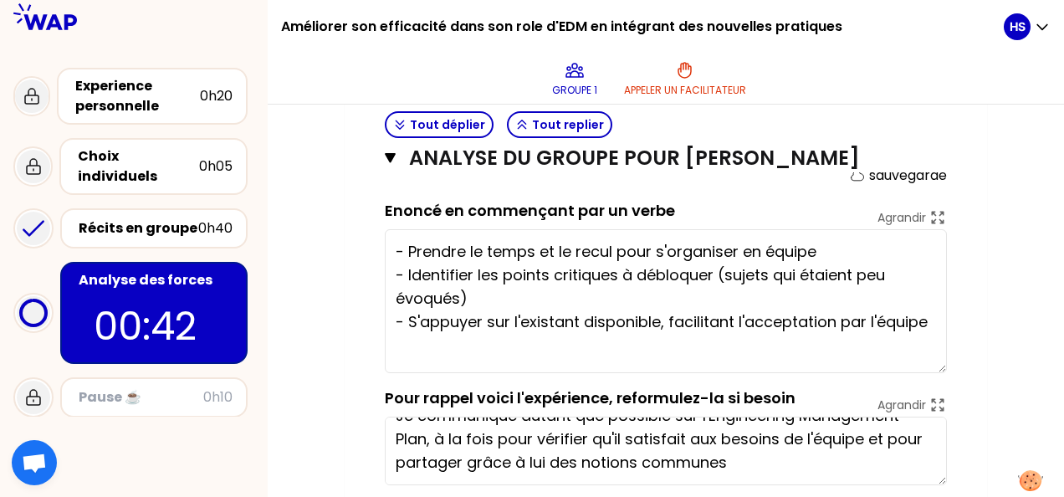
drag, startPoint x: 939, startPoint y: 318, endPoint x: 938, endPoint y: 394, distance: 76.1
click at [938, 373] on textarea "- Prendre le temps et le recul pour s'organiser en équipe - Identifier les poin…" at bounding box center [666, 301] width 562 height 144
type textarea "- Prendre le temps et le recul pour s'organiser en équipe - Identifier les poin…"
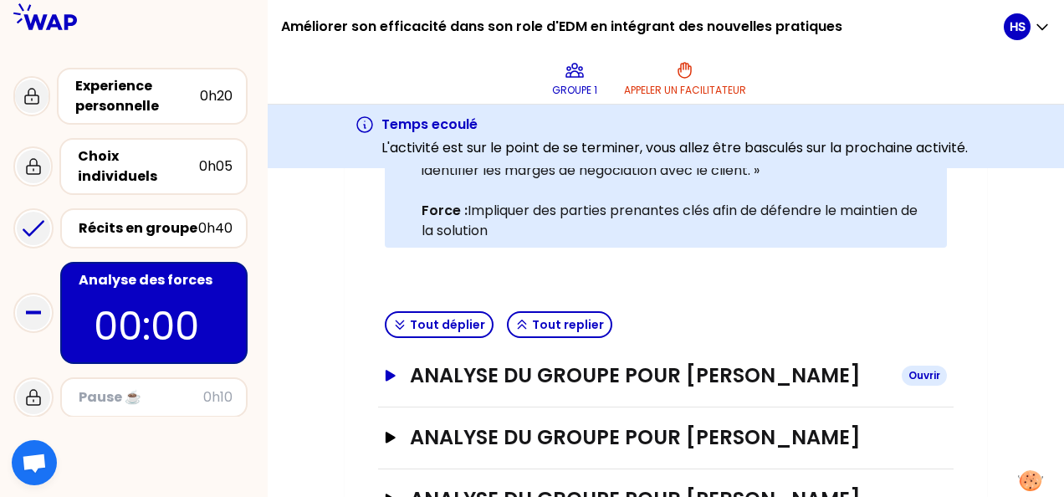
scroll to position [370, 0]
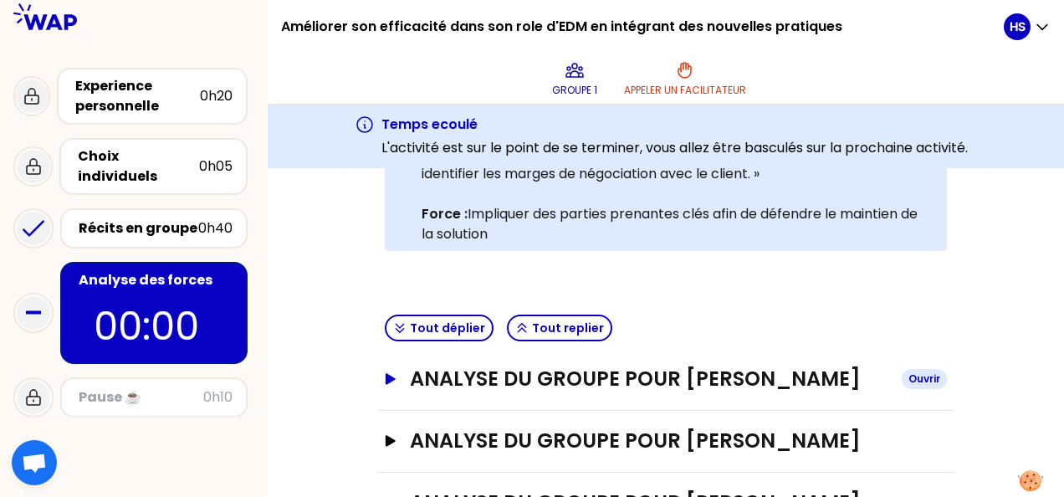
click at [517, 392] on h3 "Analyse du groupe pour [PERSON_NAME]" at bounding box center [649, 378] width 478 height 27
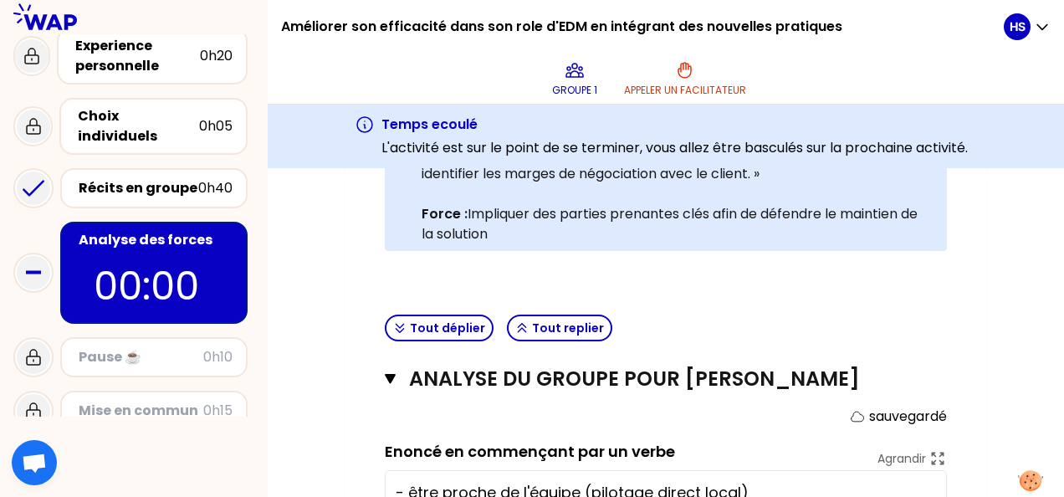
scroll to position [38, 0]
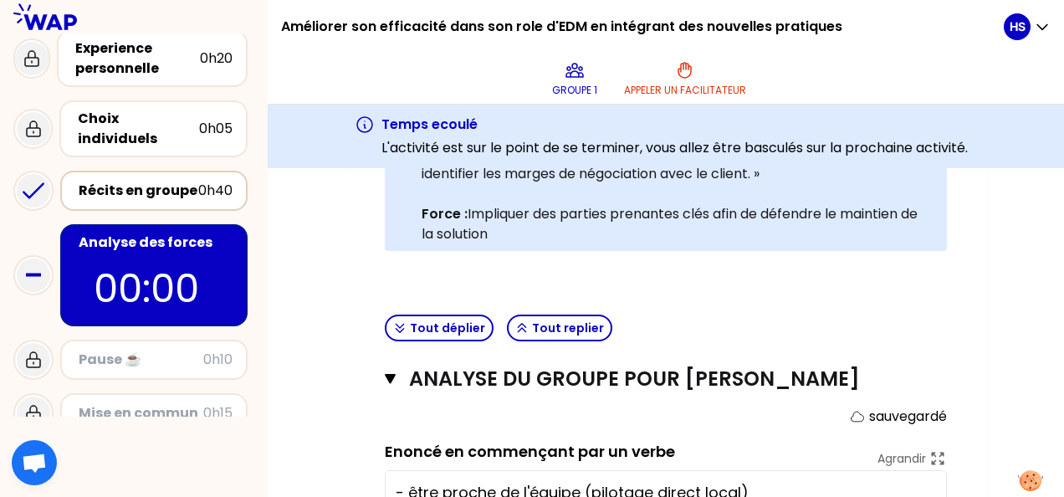
click at [176, 183] on div "Récits en groupe" at bounding box center [139, 191] width 120 height 20
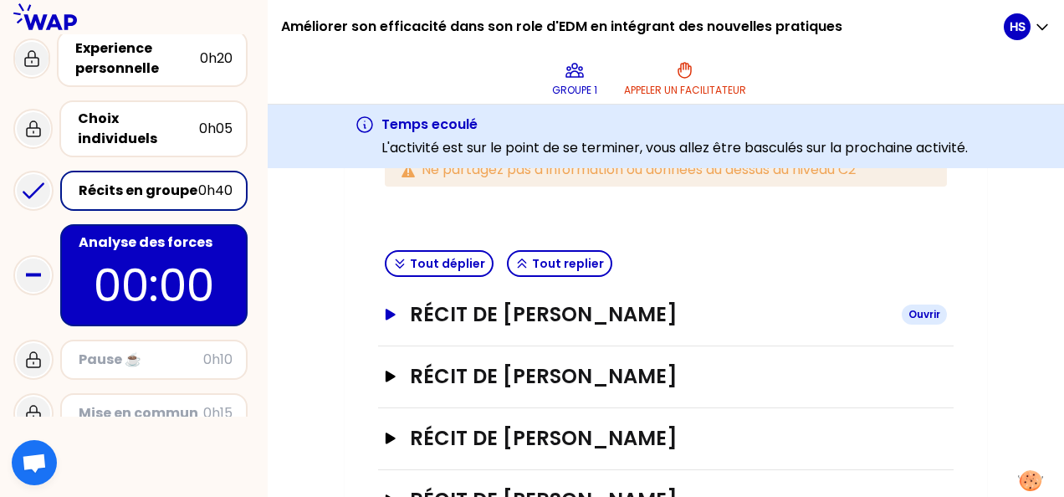
click at [546, 319] on h3 "Récit de [PERSON_NAME]" at bounding box center [649, 314] width 478 height 27
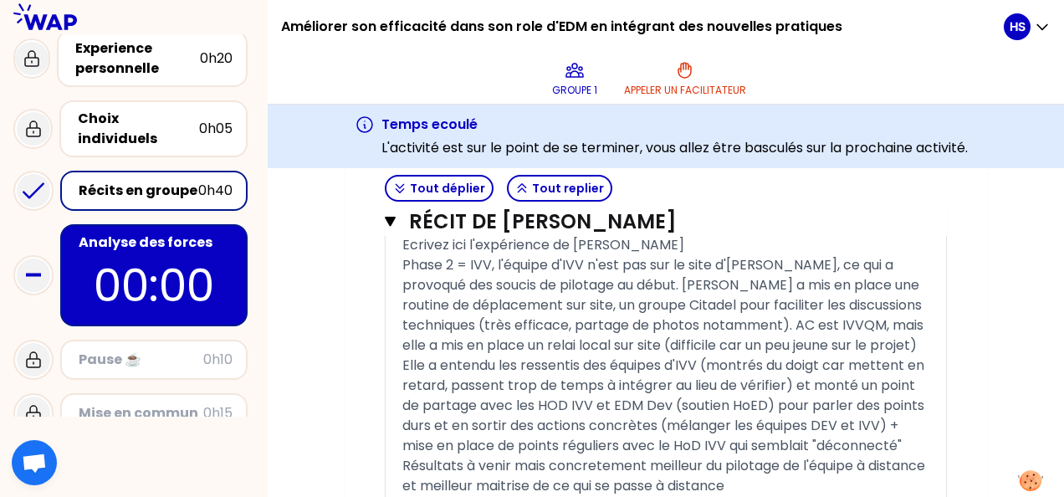
scroll to position [1289, 0]
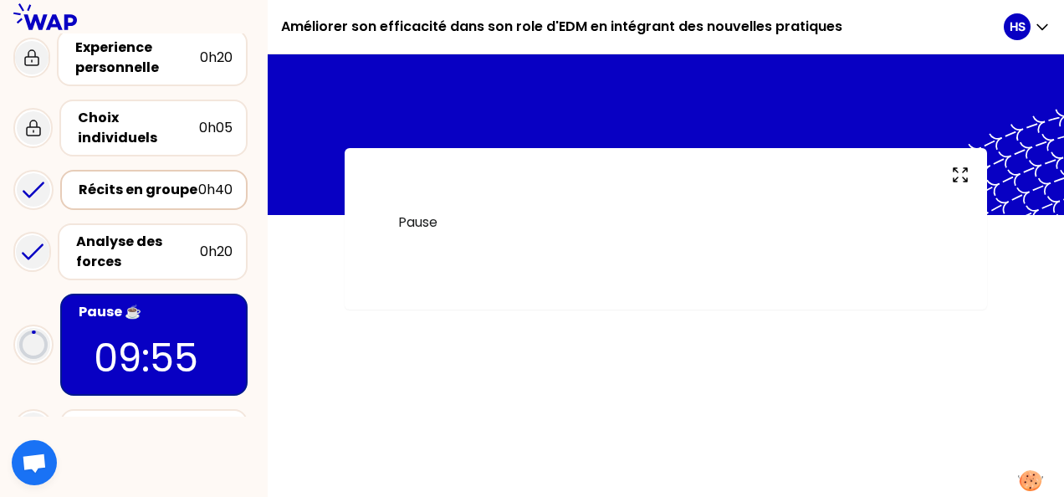
click at [147, 180] on div "Récits en groupe" at bounding box center [139, 190] width 120 height 20
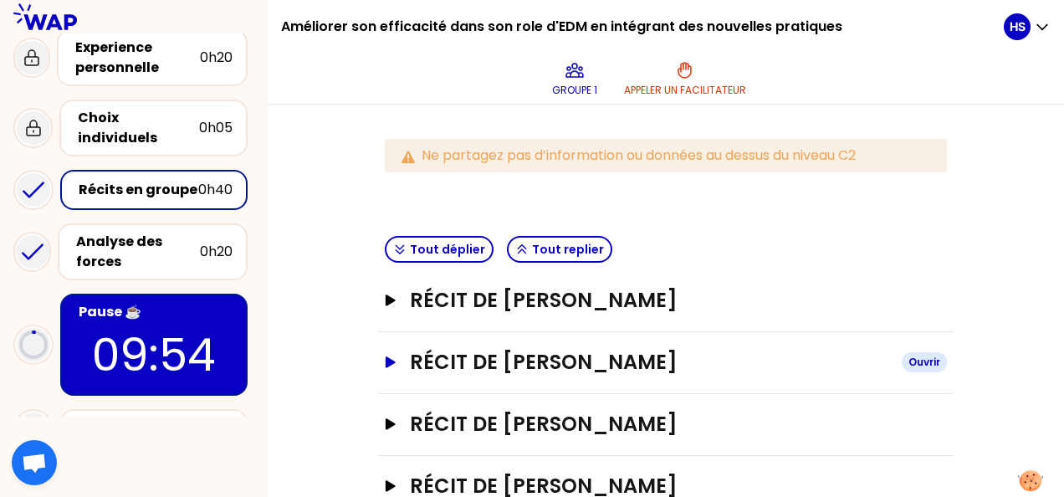
scroll to position [334, 0]
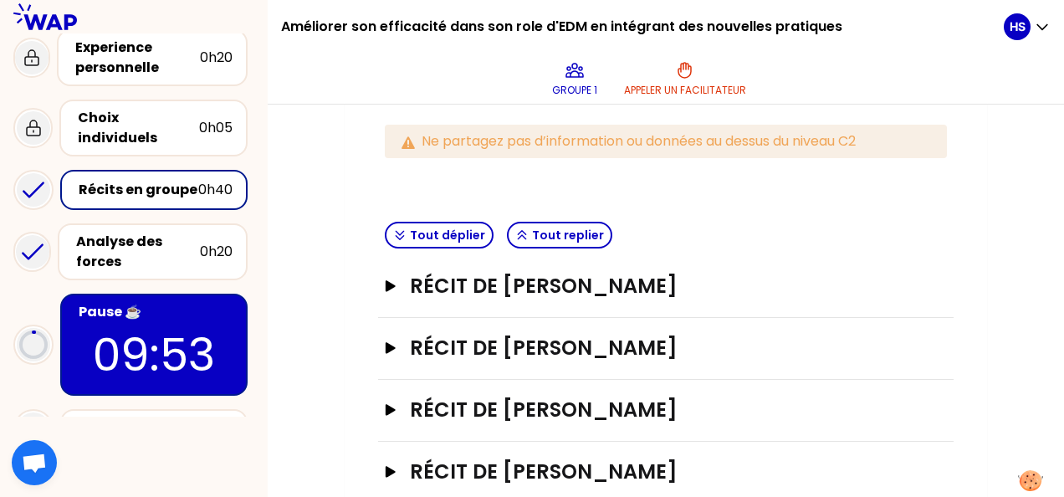
click at [543, 299] on div "Récit de [PERSON_NAME]" at bounding box center [665, 287] width 575 height 62
click at [530, 282] on h3 "Récit de [PERSON_NAME]" at bounding box center [649, 286] width 478 height 27
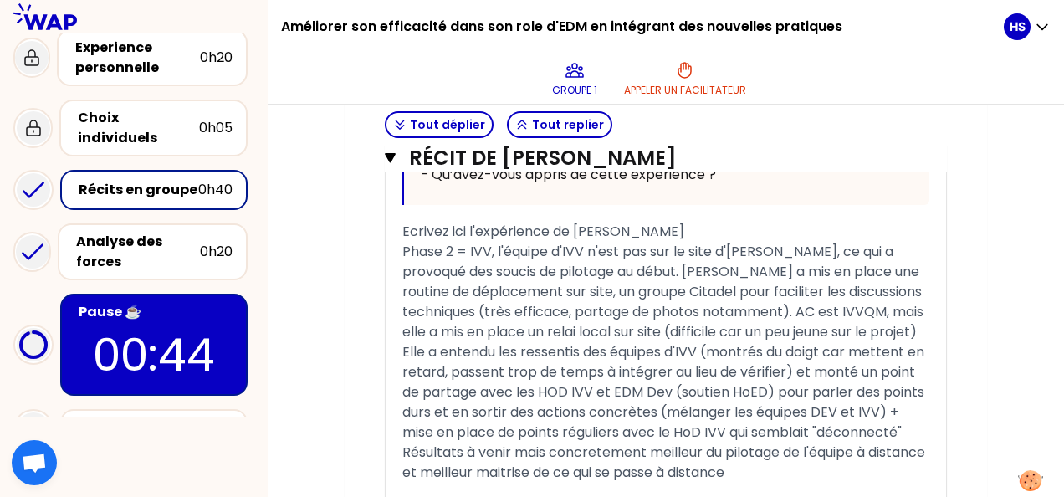
scroll to position [1171, 0]
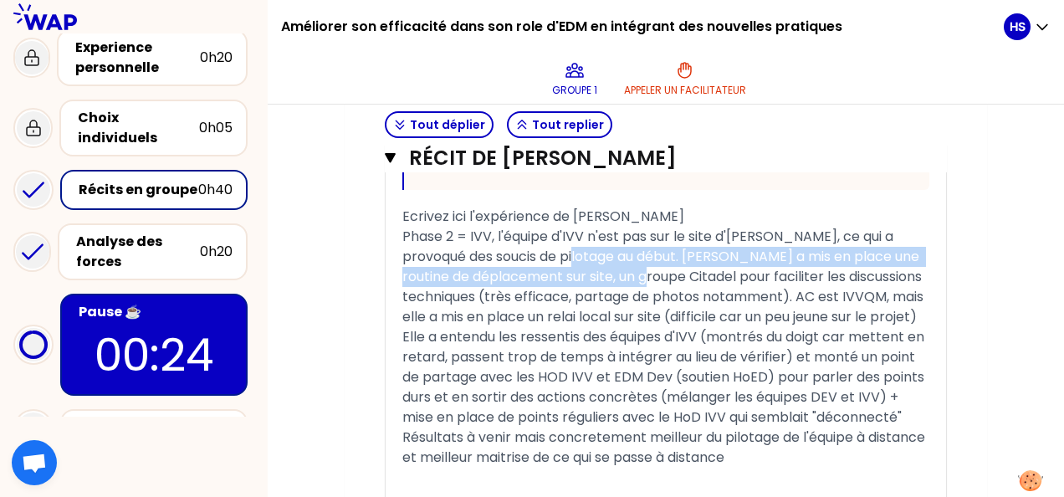
drag, startPoint x: 587, startPoint y: 334, endPoint x: 681, endPoint y: 355, distance: 95.8
click at [681, 326] on span "Phase 2 = IVV, l'équipe d'IVV n'est pas sur le site d'[PERSON_NAME], ce qui a p…" at bounding box center [664, 277] width 524 height 100
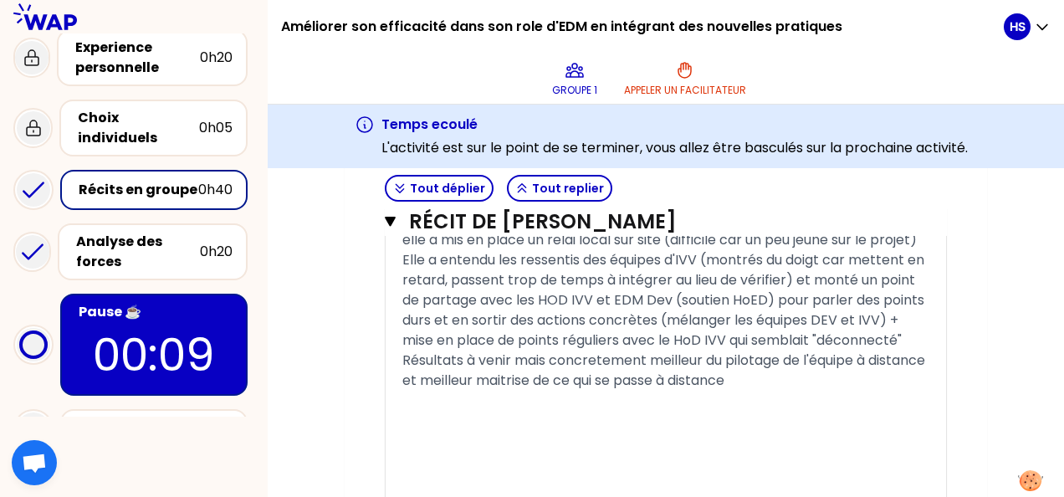
scroll to position [1338, 0]
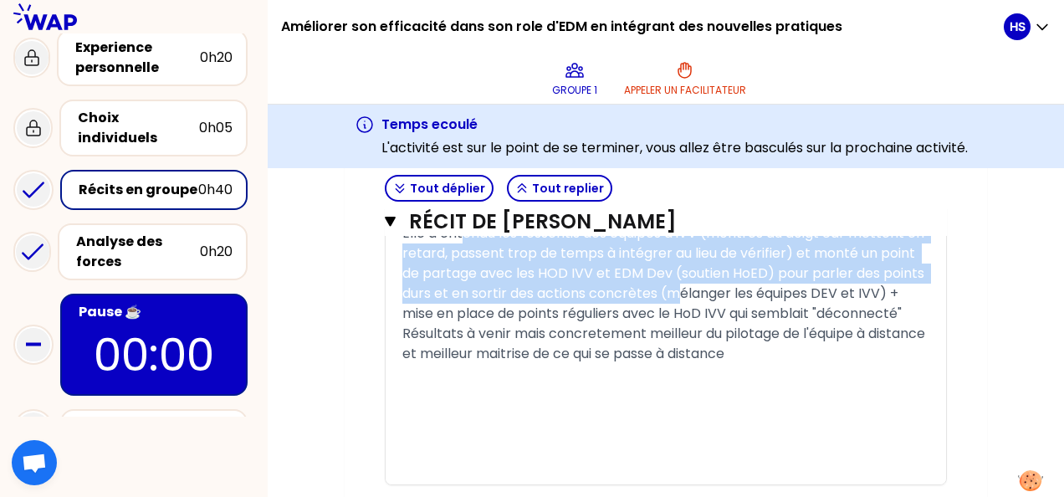
drag, startPoint x: 465, startPoint y: 329, endPoint x: 725, endPoint y: 395, distance: 268.3
click at [725, 323] on span "Elle a entendu les ressentis des équipes d'IVV (montrés du doigt car mettent en…" at bounding box center [664, 273] width 525 height 100
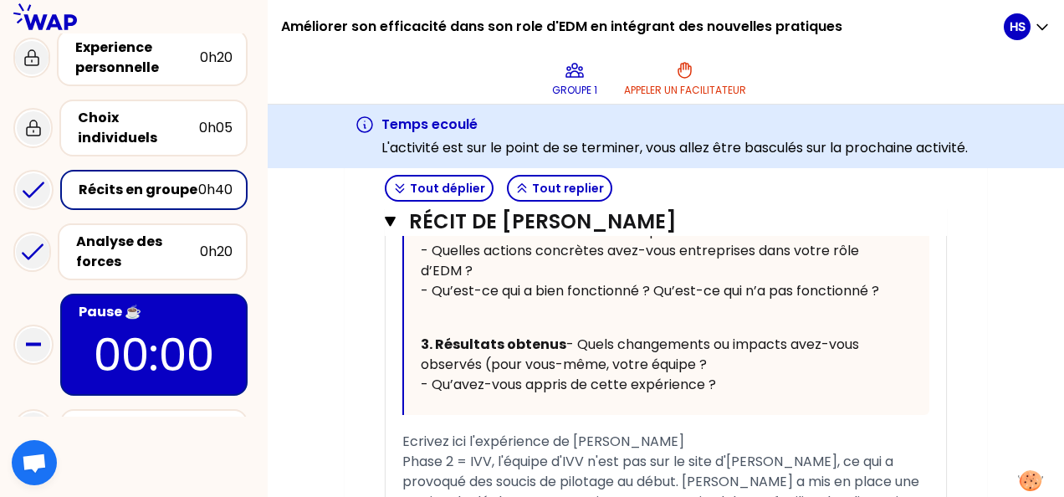
scroll to position [1003, 0]
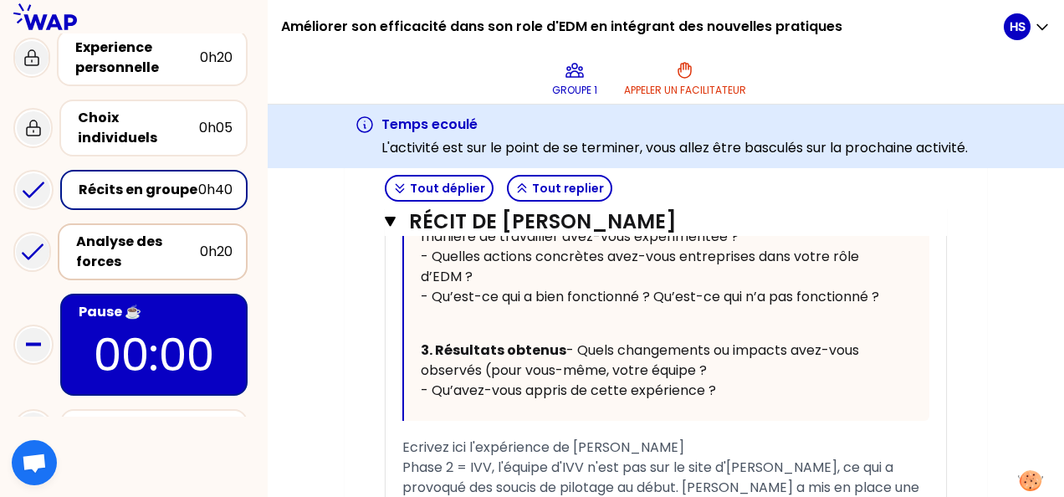
drag, startPoint x: 145, startPoint y: 242, endPoint x: 161, endPoint y: 246, distance: 15.4
click at [144, 242] on div "Analyse des forces" at bounding box center [138, 252] width 124 height 40
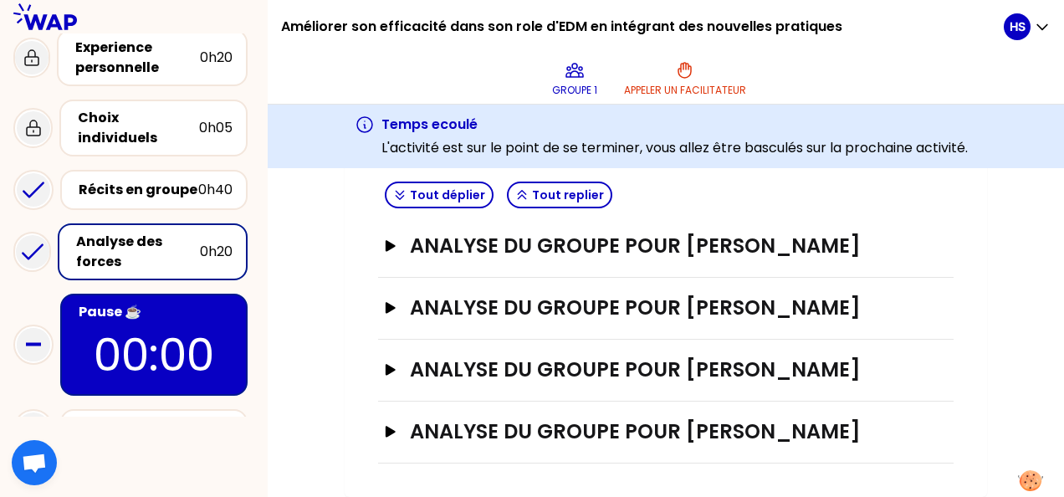
scroll to position [526, 0]
click at [393, 240] on icon "button" at bounding box center [390, 245] width 10 height 11
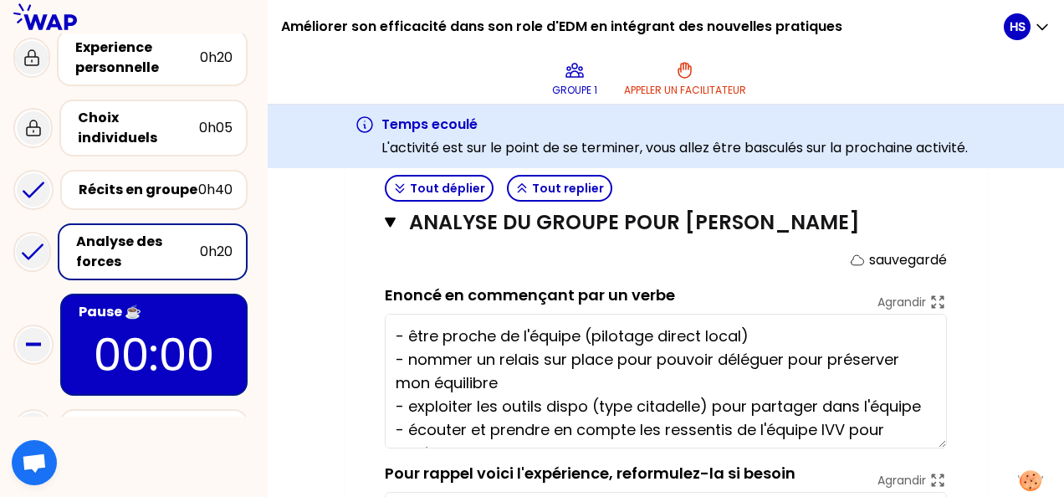
drag, startPoint x: 940, startPoint y: 404, endPoint x: 947, endPoint y: 475, distance: 71.4
click at [947, 475] on div "Analyse du groupe pour [PERSON_NAME] LE BELLER Fermer sauvegardé Enoncé en comm…" at bounding box center [665, 391] width 575 height 399
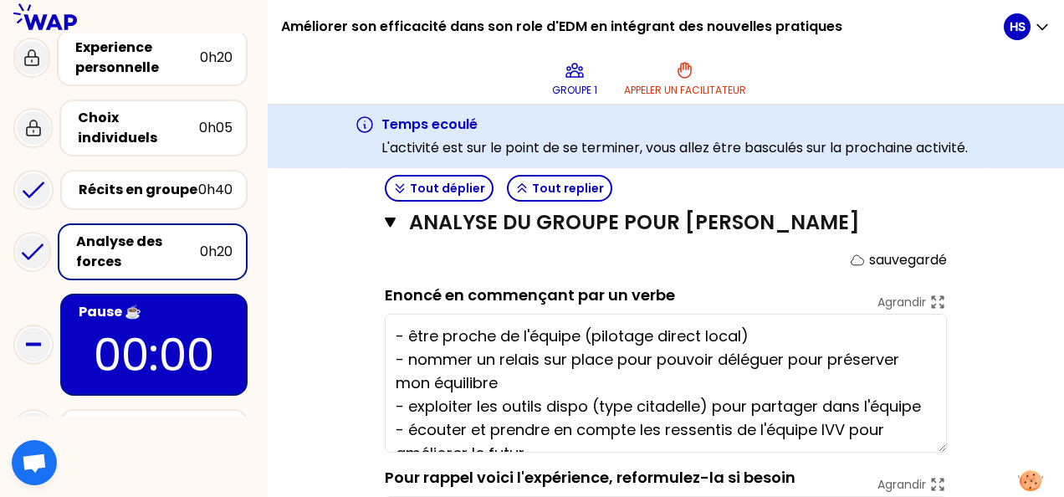
scroll to position [610, 0]
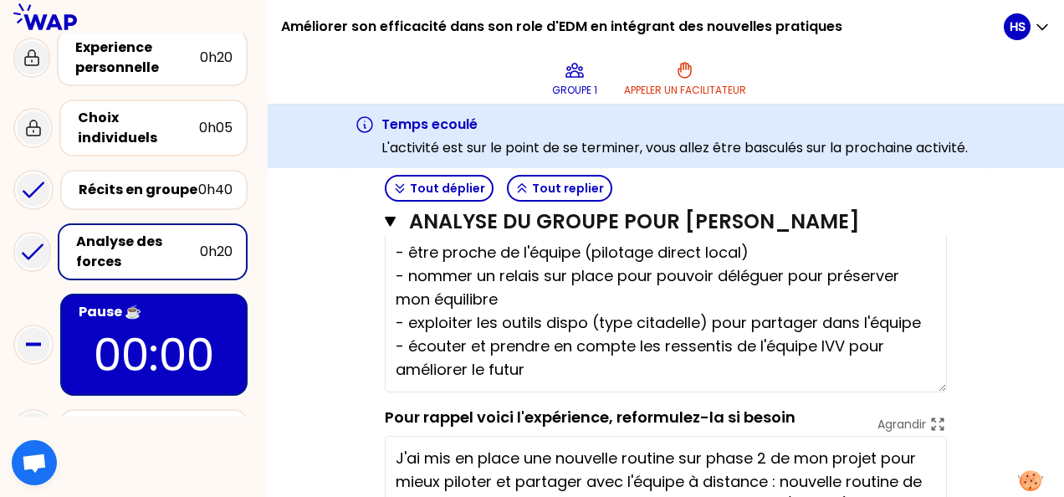
drag, startPoint x: 940, startPoint y: 390, endPoint x: 946, endPoint y: 427, distance: 37.3
click at [946, 392] on textarea "- être proche de l'équipe (pilotage direct local) - nommer un relais sur place …" at bounding box center [666, 311] width 562 height 162
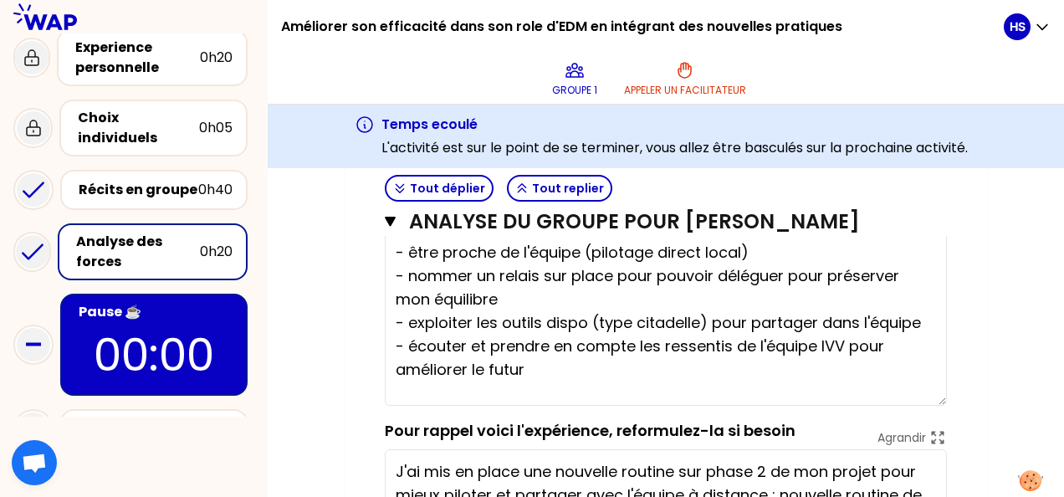
scroll to position [693, 0]
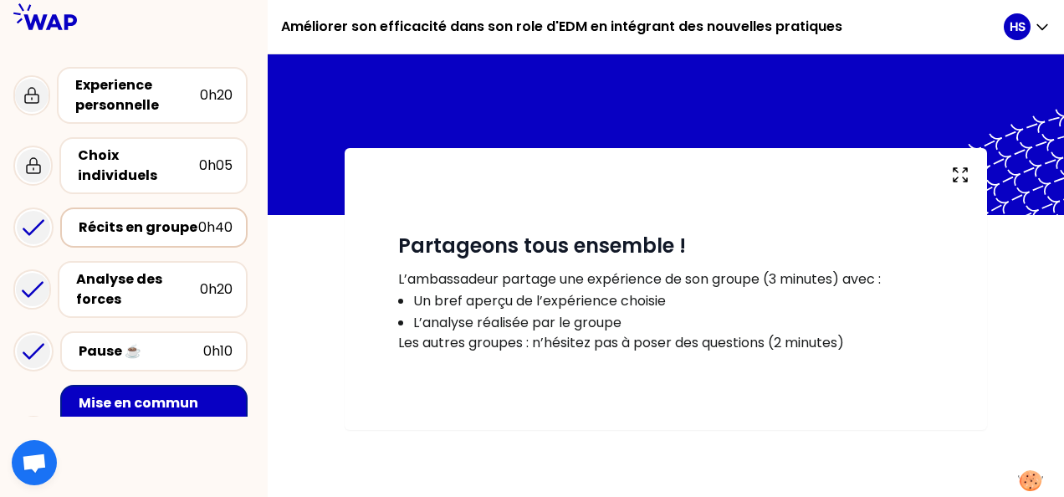
click at [139, 217] on div "Récits en groupe" at bounding box center [139, 227] width 120 height 20
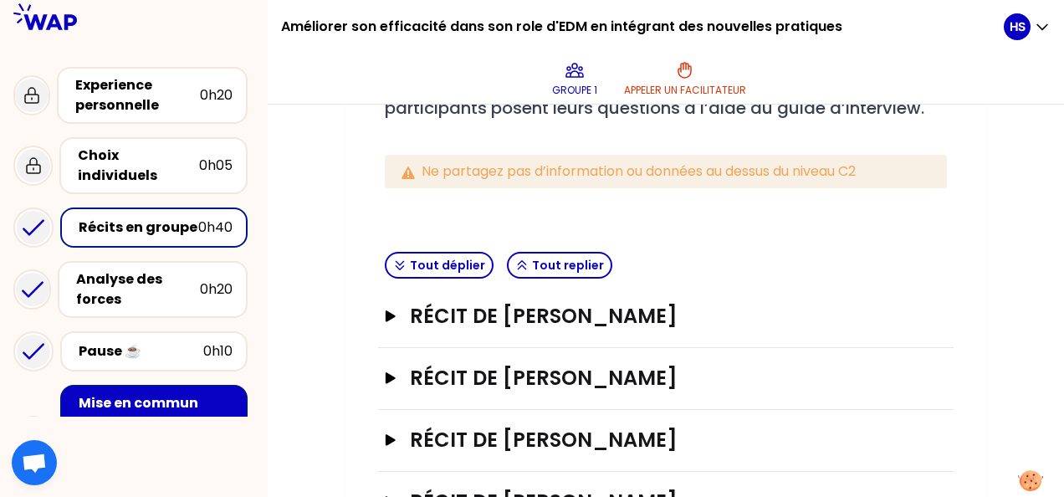
scroll to position [334, 0]
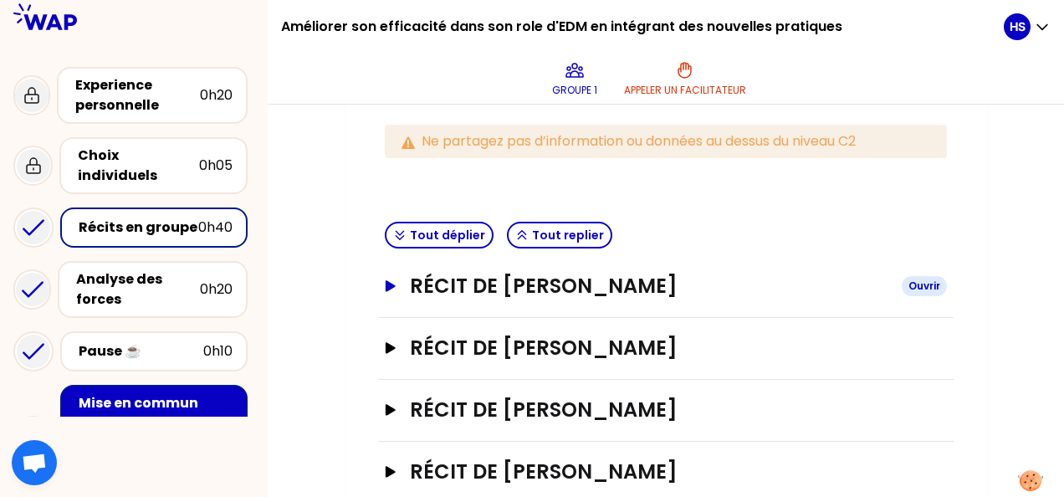
click at [532, 283] on h3 "Récit de [PERSON_NAME]" at bounding box center [649, 286] width 478 height 27
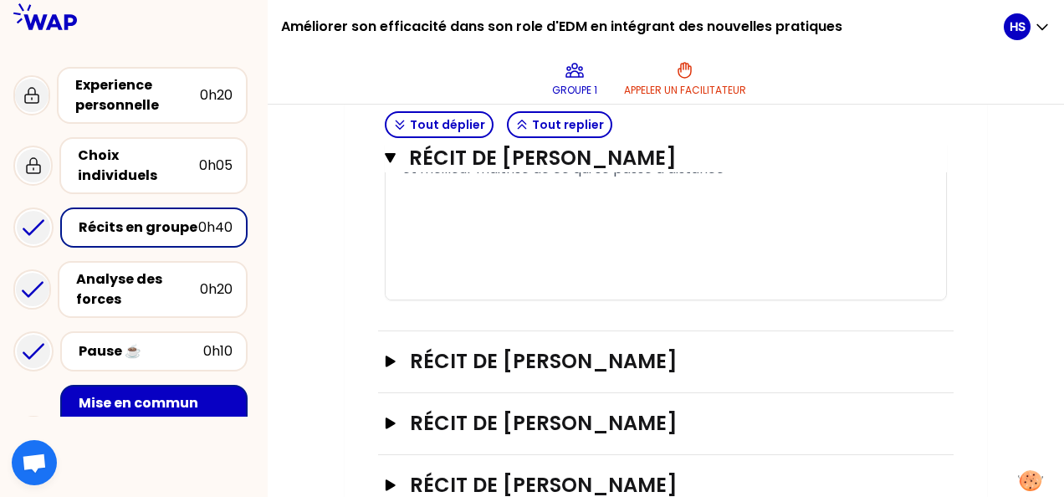
scroll to position [1433, 0]
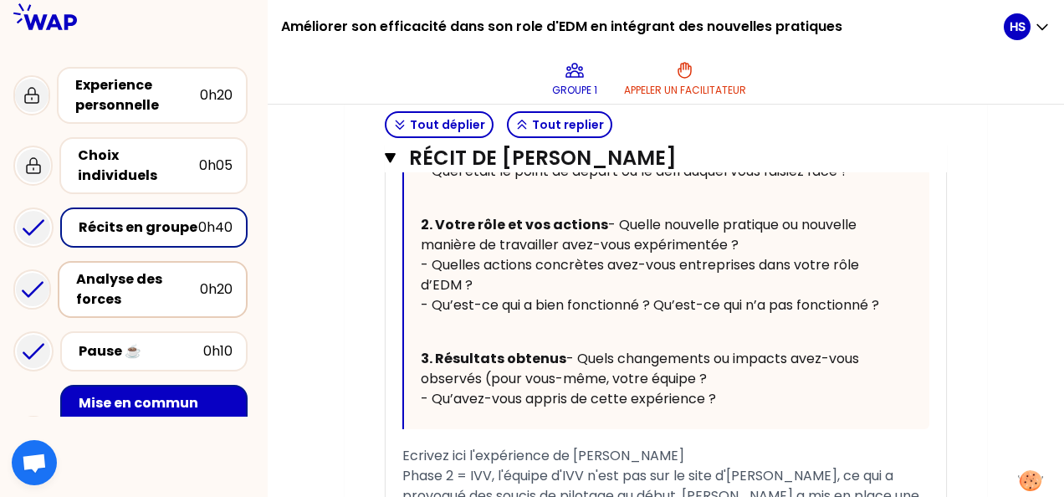
click at [192, 276] on div "Analyse des forces" at bounding box center [138, 289] width 124 height 40
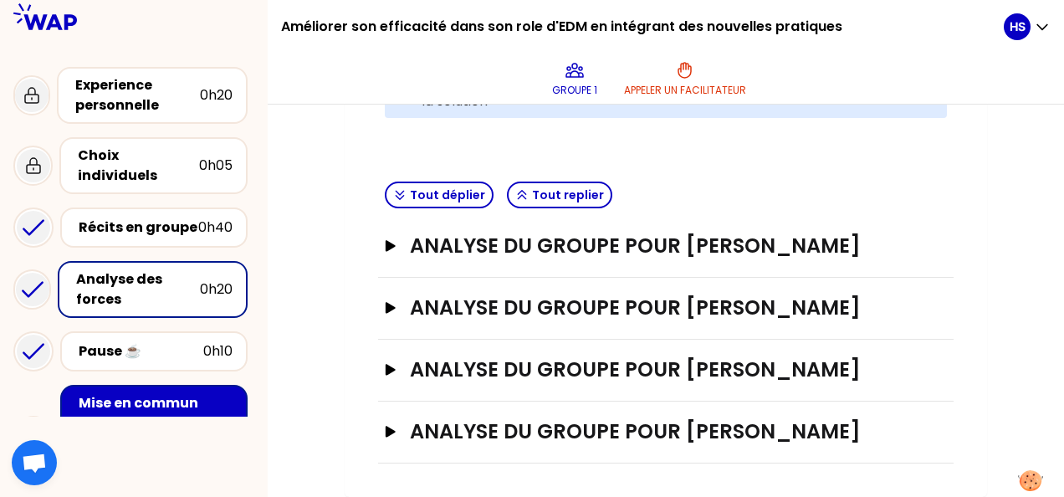
scroll to position [462, 0]
drag, startPoint x: 403, startPoint y: 234, endPoint x: 416, endPoint y: 234, distance: 13.4
click at [403, 234] on button "Analyse du groupe pour [PERSON_NAME]" at bounding box center [666, 245] width 562 height 27
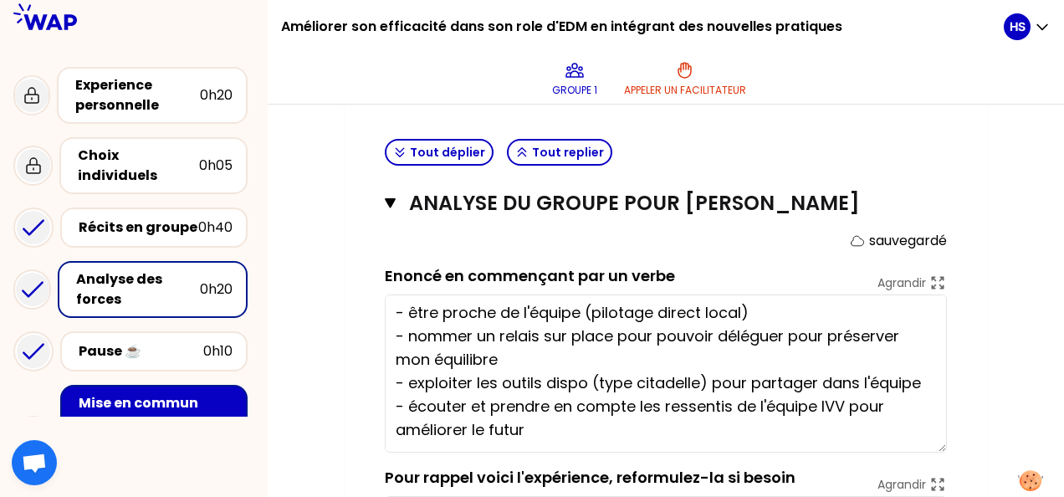
scroll to position [0, 0]
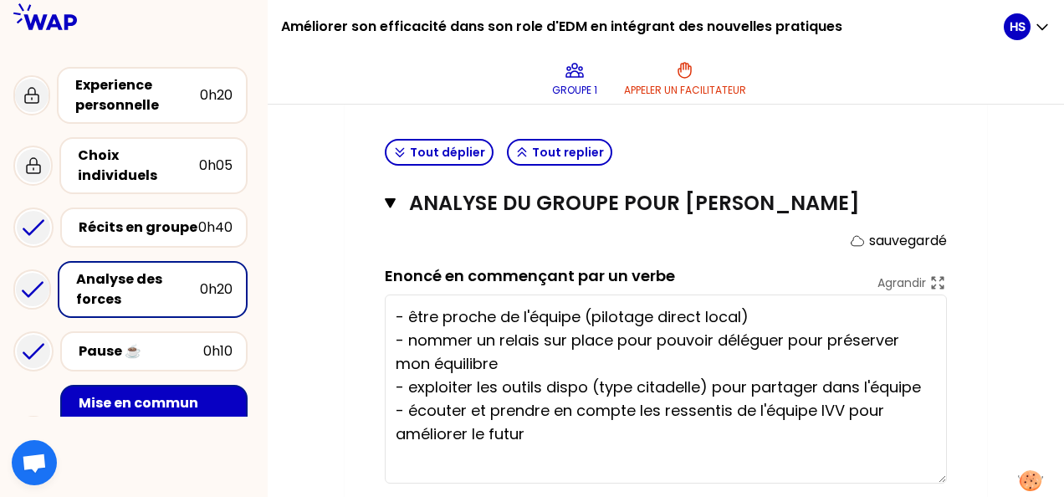
drag, startPoint x: 941, startPoint y: 382, endPoint x: 965, endPoint y: 508, distance: 128.6
click at [965, 496] on html "Améliorer son efficacité dans son role d'EDM en intégrant des nouvelles pratiqu…" at bounding box center [532, 248] width 1064 height 497
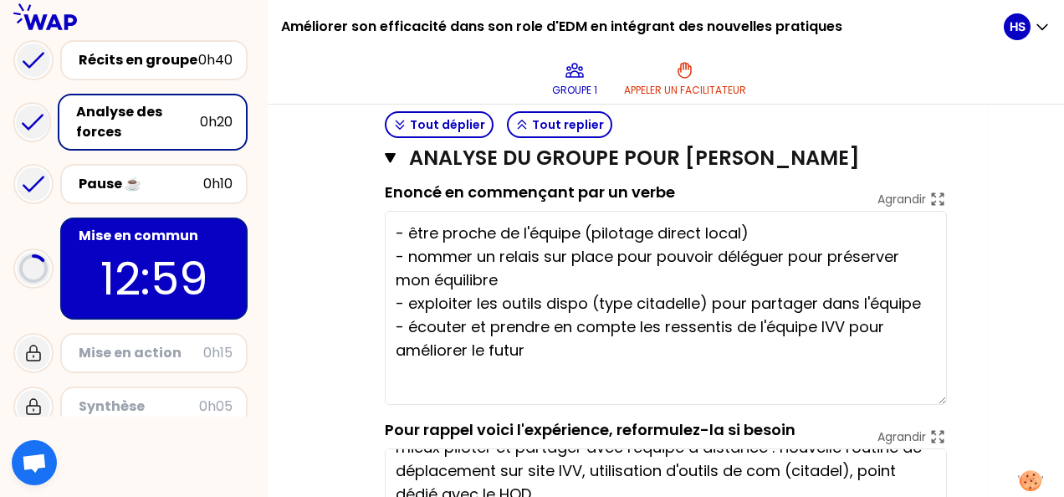
scroll to position [84, 0]
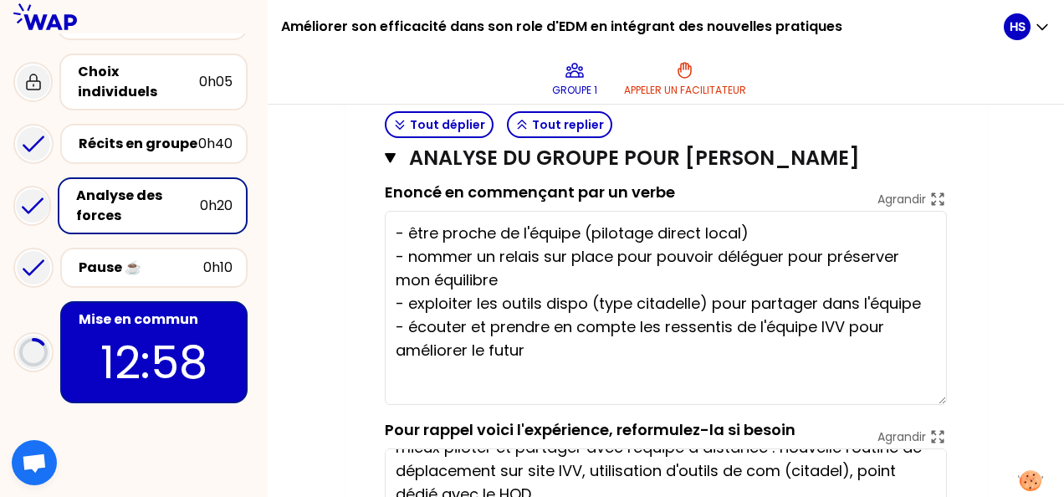
click at [193, 329] on p "12:58" at bounding box center [153, 361] width 157 height 65
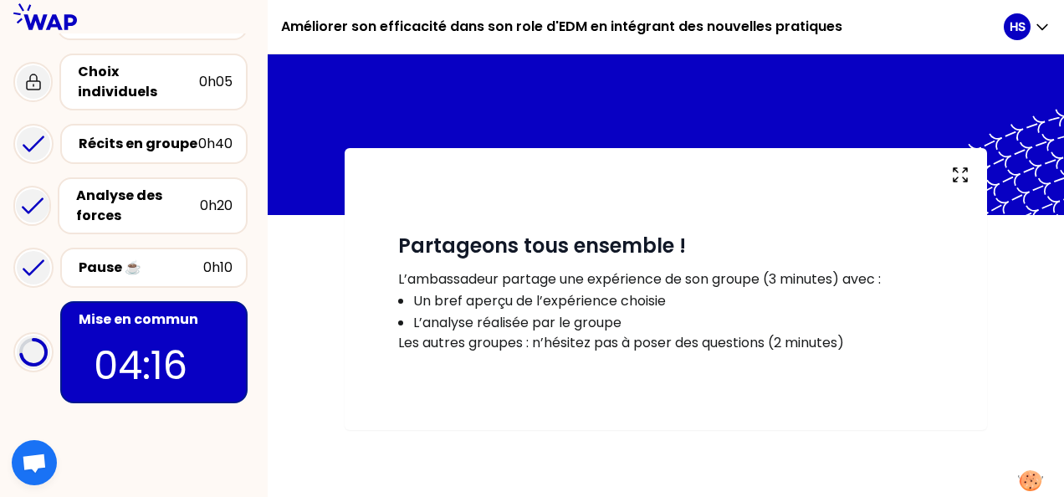
scroll to position [221, 0]
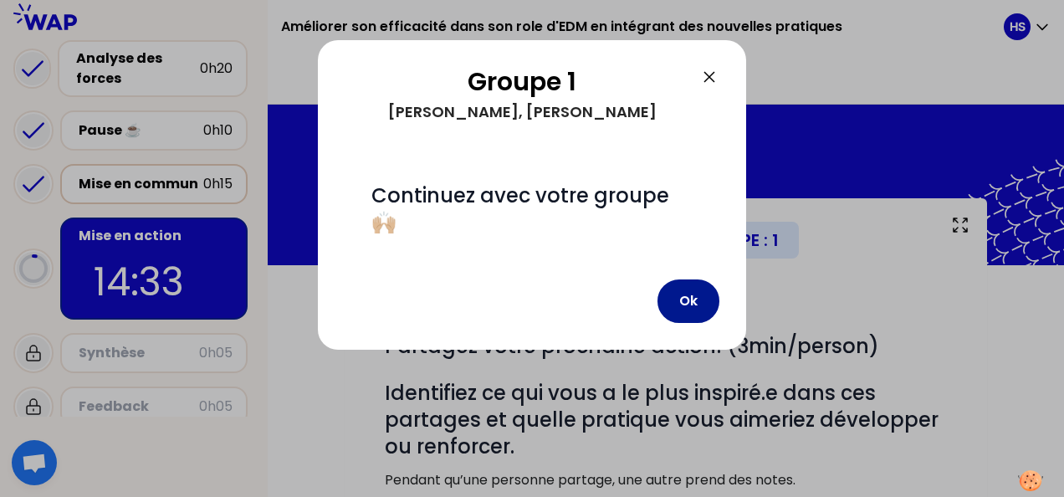
click at [697, 308] on button "Ok" at bounding box center [688, 300] width 62 height 43
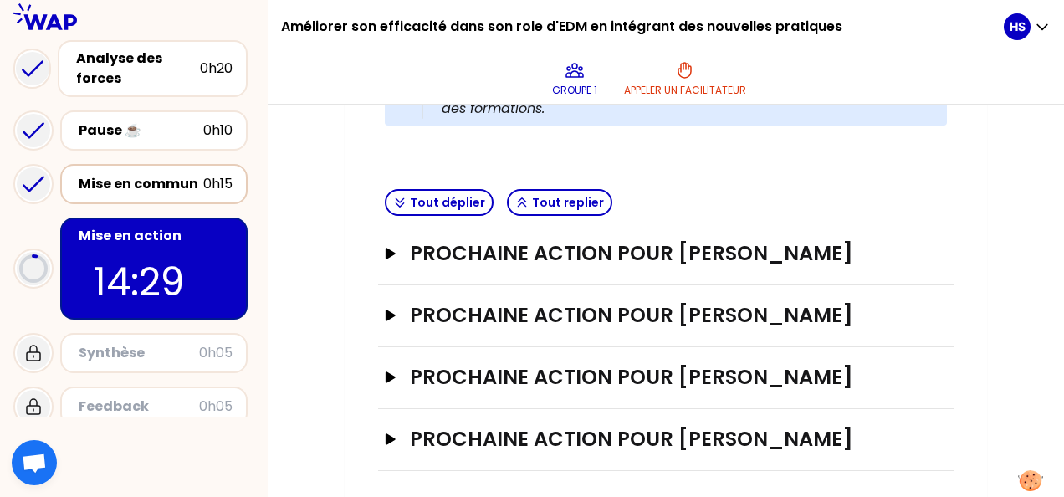
scroll to position [616, 0]
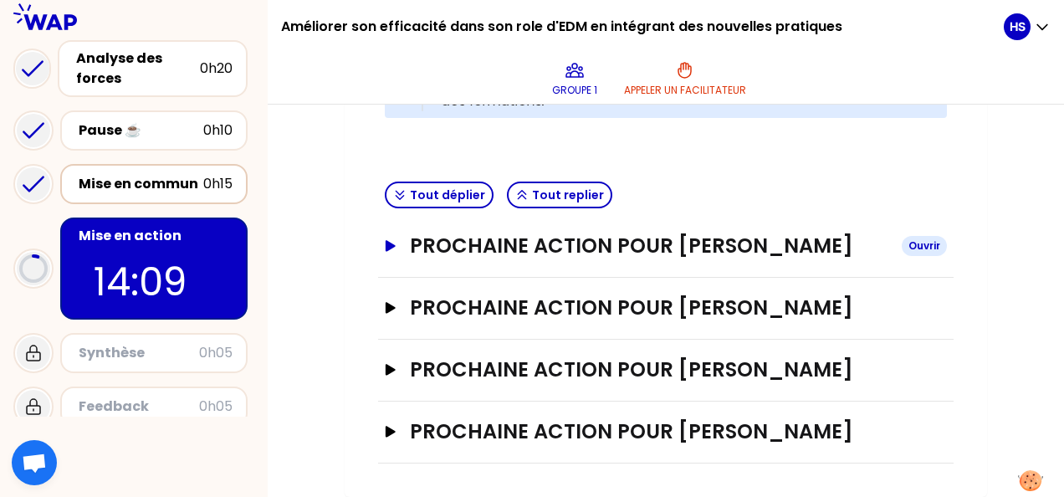
click at [632, 234] on h3 "Prochaine action pour [PERSON_NAME]" at bounding box center [649, 245] width 478 height 27
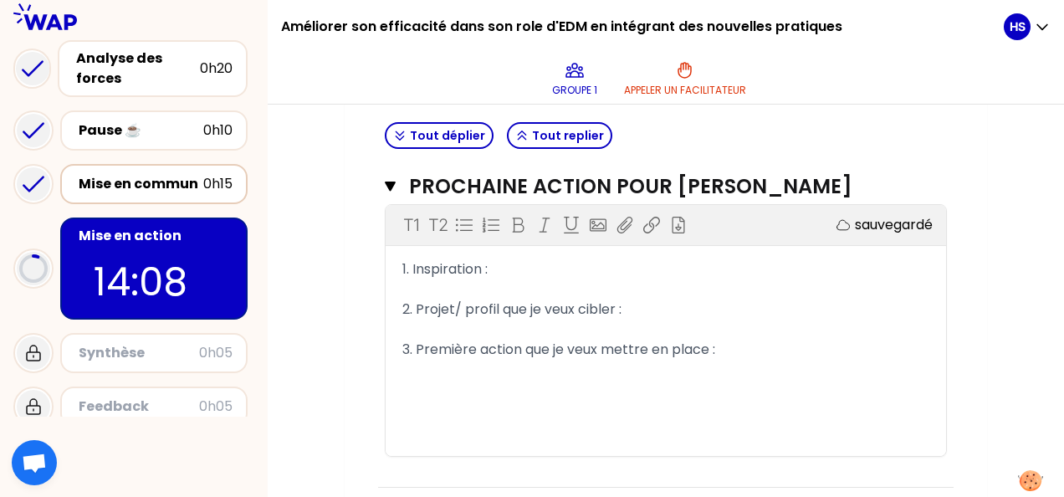
scroll to position [700, 0]
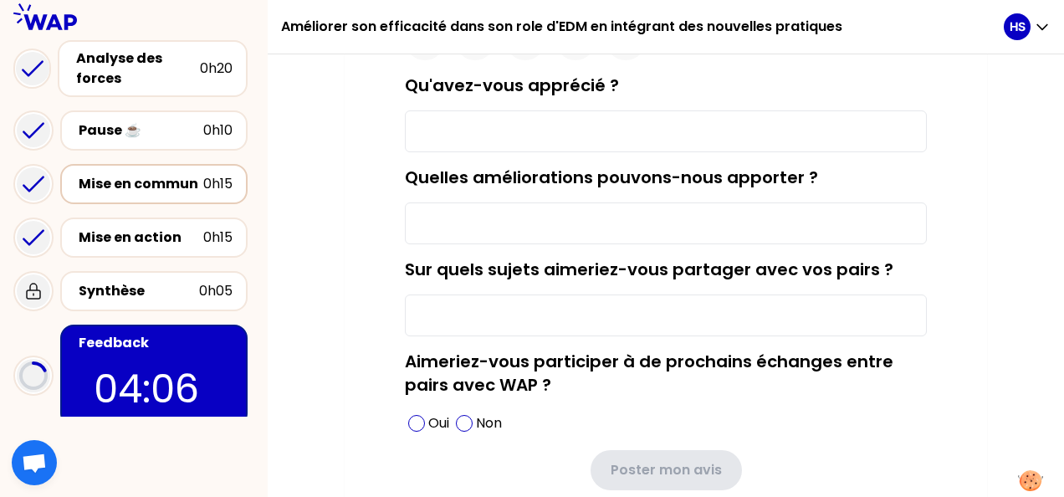
scroll to position [132, 0]
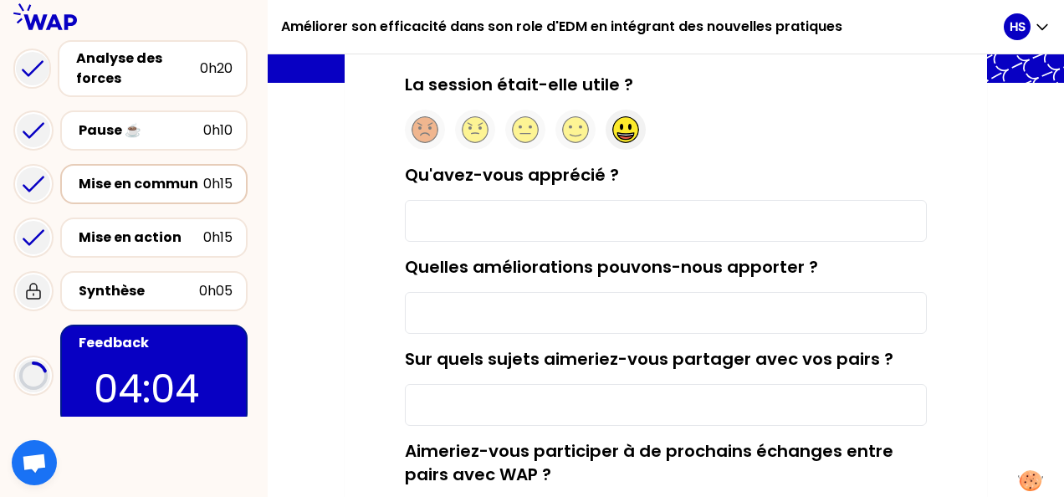
click at [627, 132] on circle at bounding box center [626, 130] width 26 height 26
click at [586, 125] on circle at bounding box center [576, 130] width 26 height 26
click at [574, 221] on input "Qu'avez-vous apprécié ?" at bounding box center [666, 221] width 522 height 42
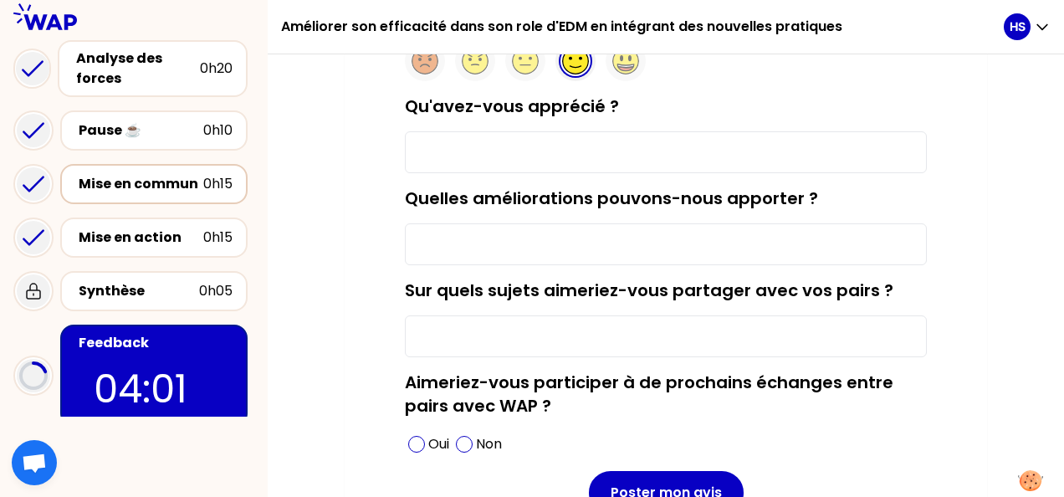
scroll to position [216, 0]
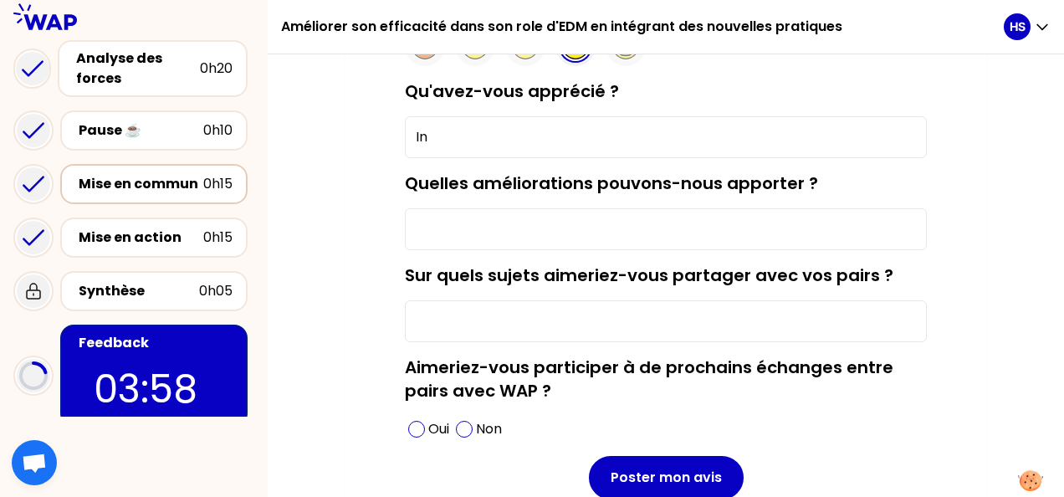
type input "I"
type input "Outil interactif"
click at [604, 241] on input "Quelles améliorations pouvons-nous apporter ?" at bounding box center [666, 229] width 522 height 42
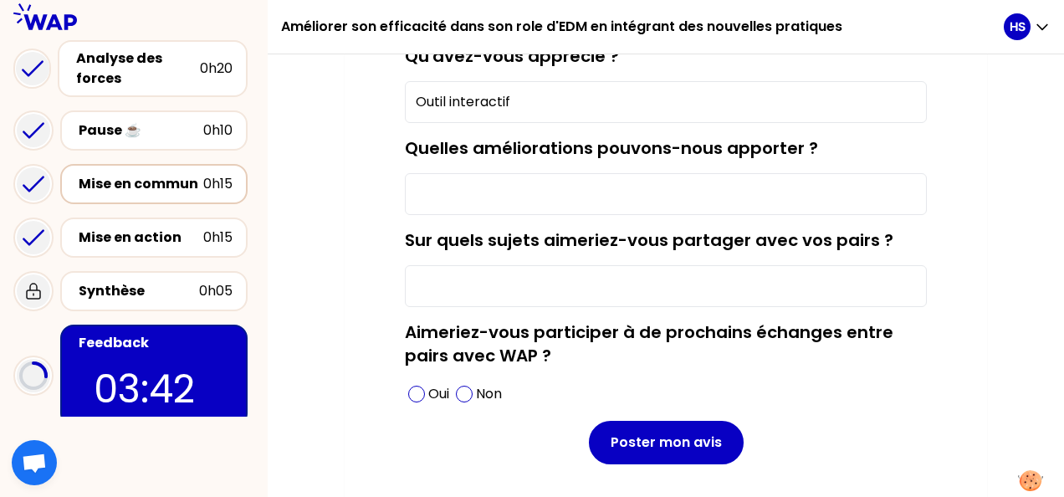
scroll to position [219, 0]
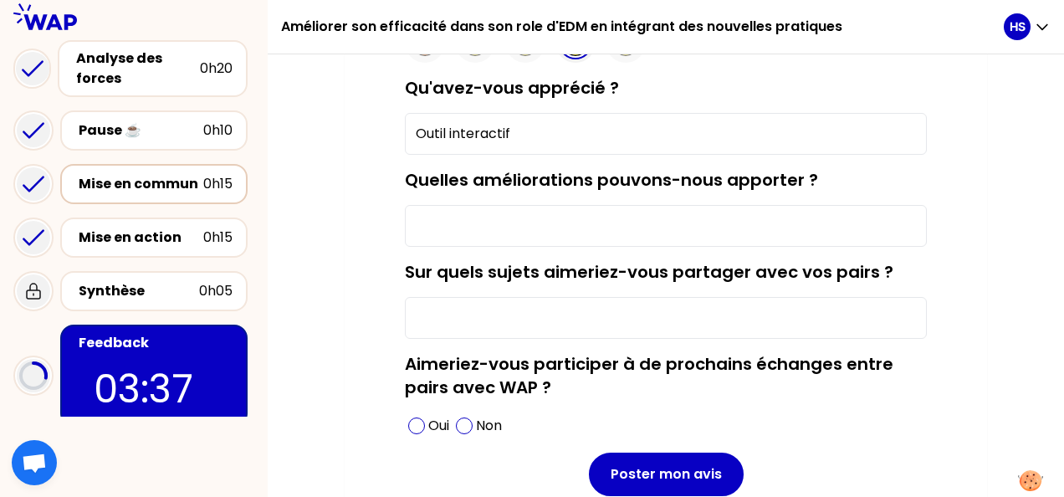
click at [482, 312] on input "Sur quels sujets aimeriez-vous partager avec vos pairs ?" at bounding box center [666, 318] width 522 height 42
type input "Outils précis"
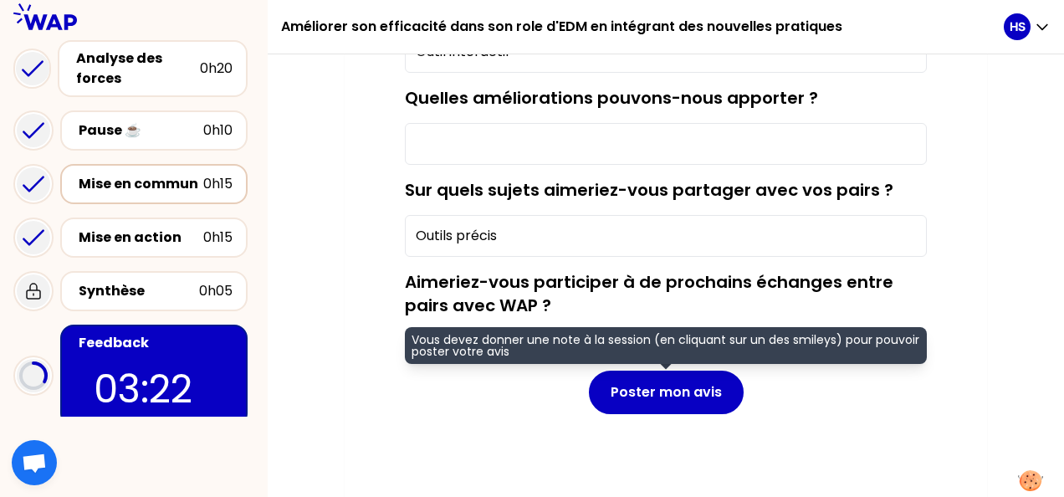
scroll to position [303, 0]
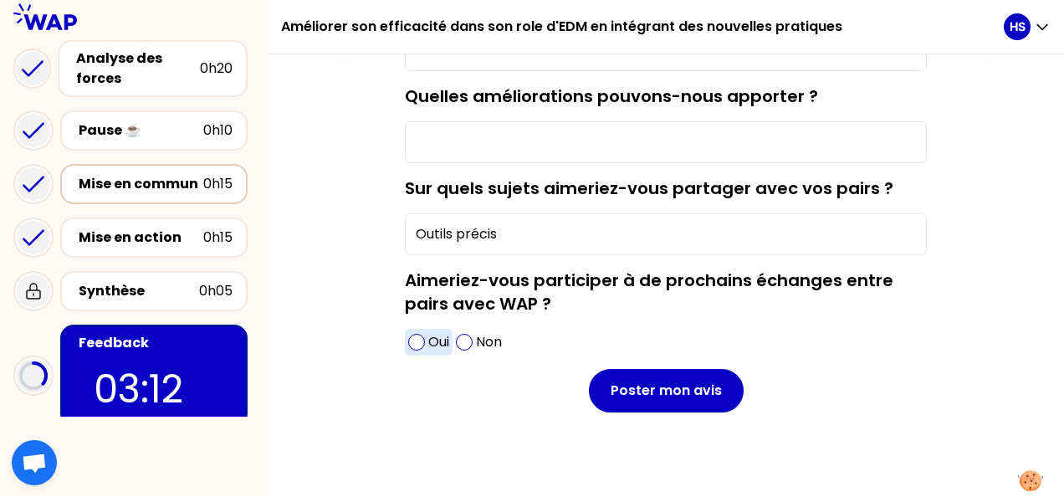
click at [438, 340] on p "Oui" at bounding box center [438, 342] width 21 height 20
click at [559, 142] on input "Quelles améliorations pouvons-nous apporter ?" at bounding box center [666, 142] width 522 height 42
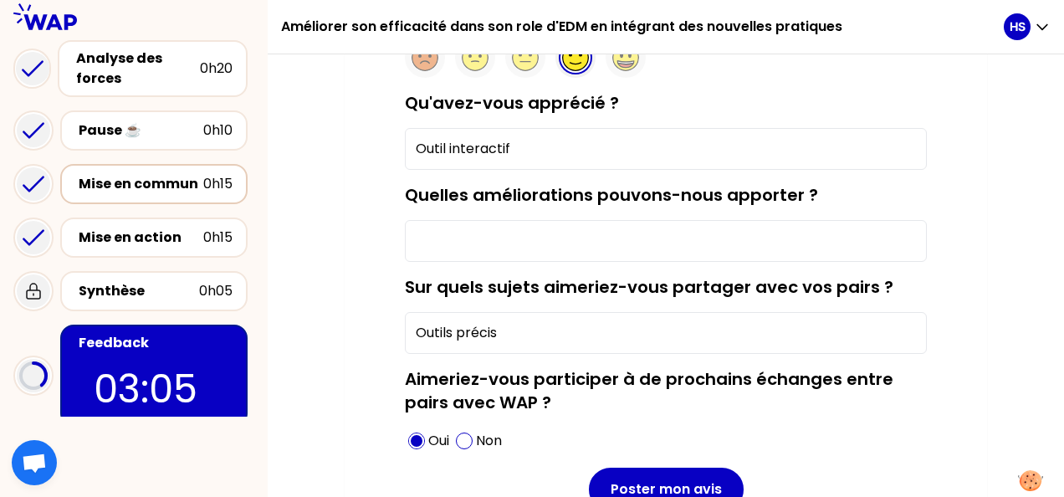
scroll to position [219, 0]
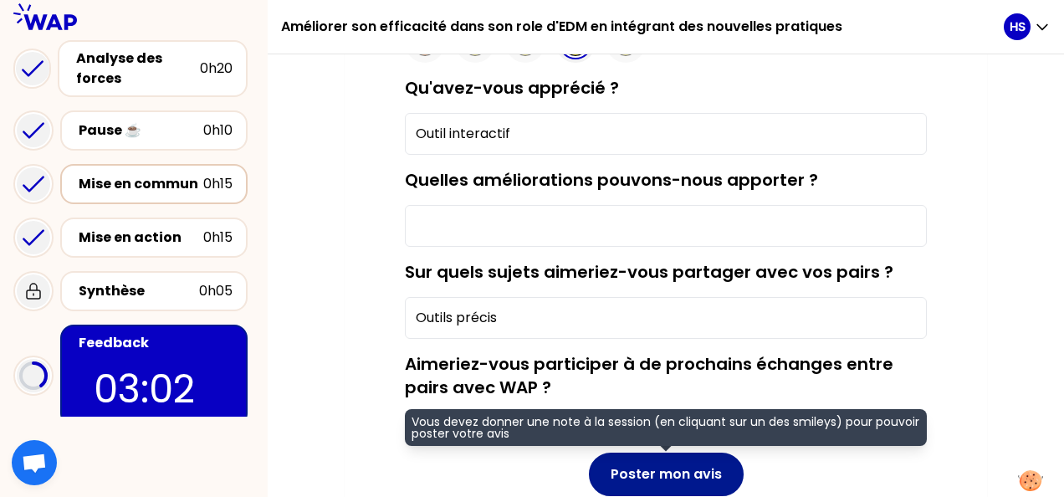
click at [679, 467] on button "Poster mon avis" at bounding box center [666, 473] width 155 height 43
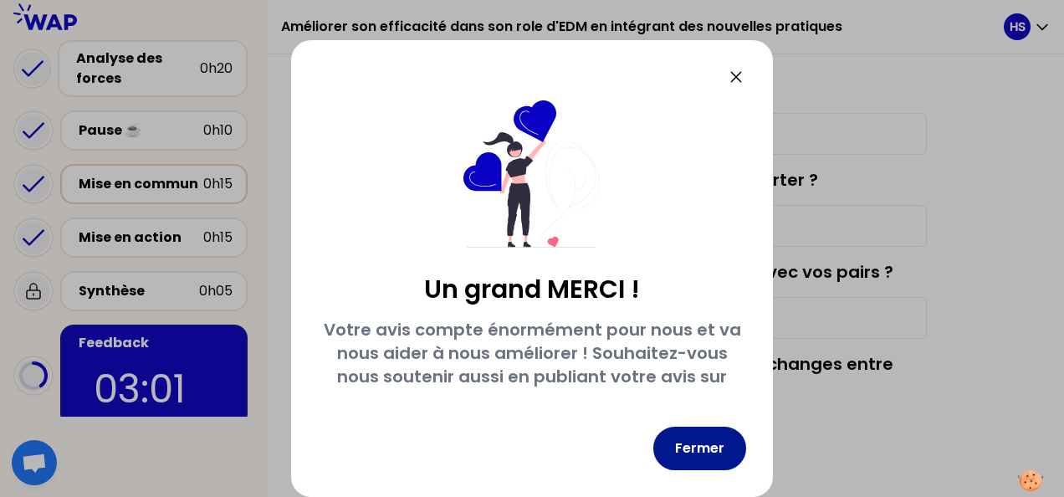
click at [707, 439] on button "Fermer" at bounding box center [699, 447] width 93 height 43
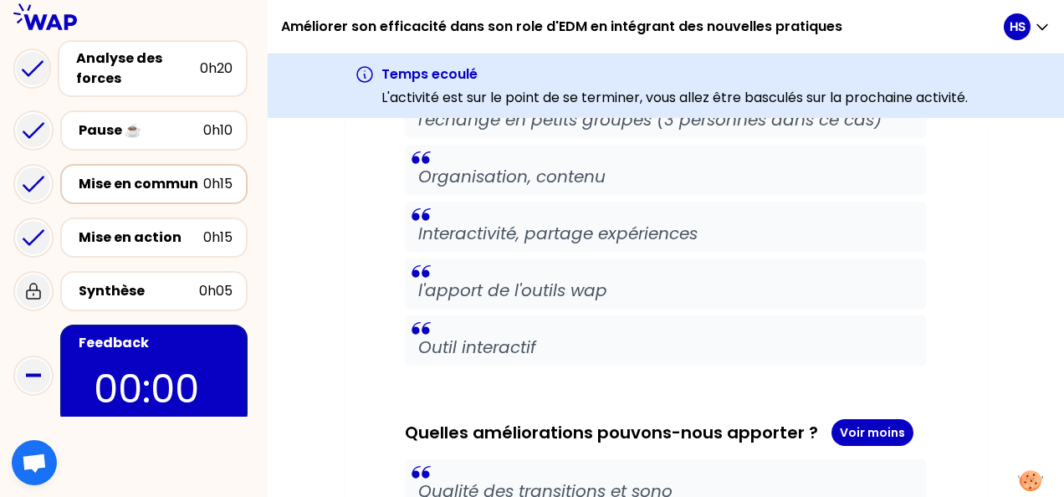
scroll to position [1682, 0]
